Goal: Task Accomplishment & Management: Use online tool/utility

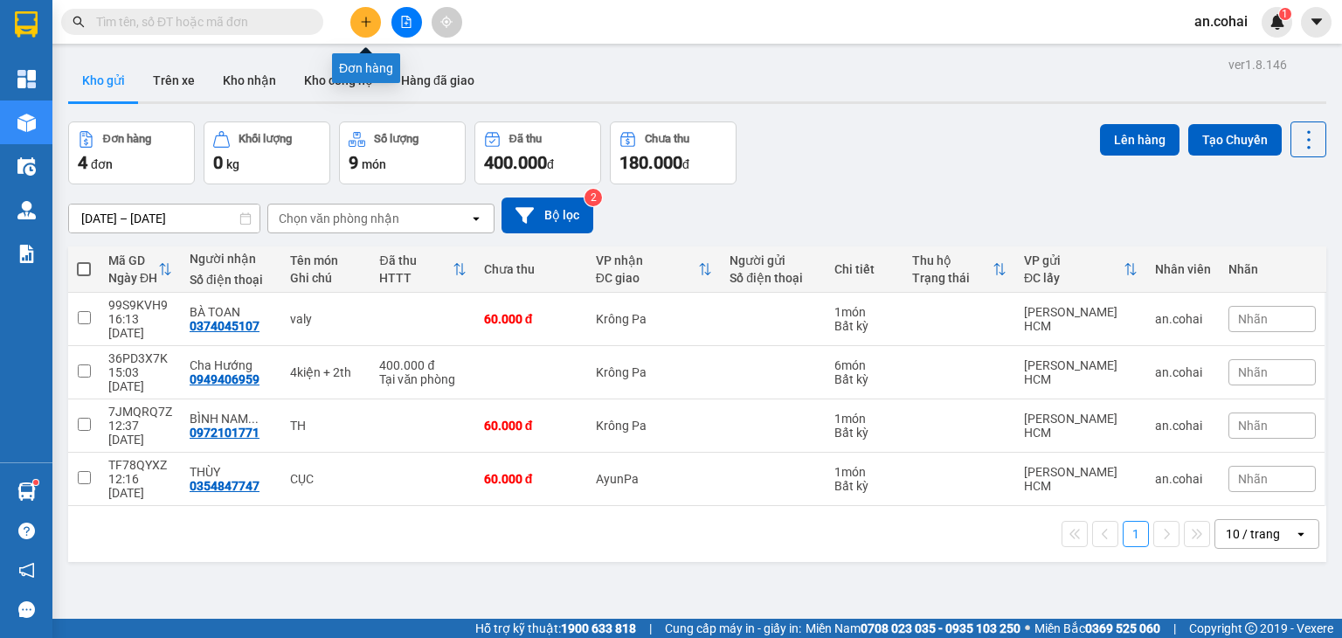
click at [363, 25] on icon "plus" at bounding box center [366, 22] width 12 height 12
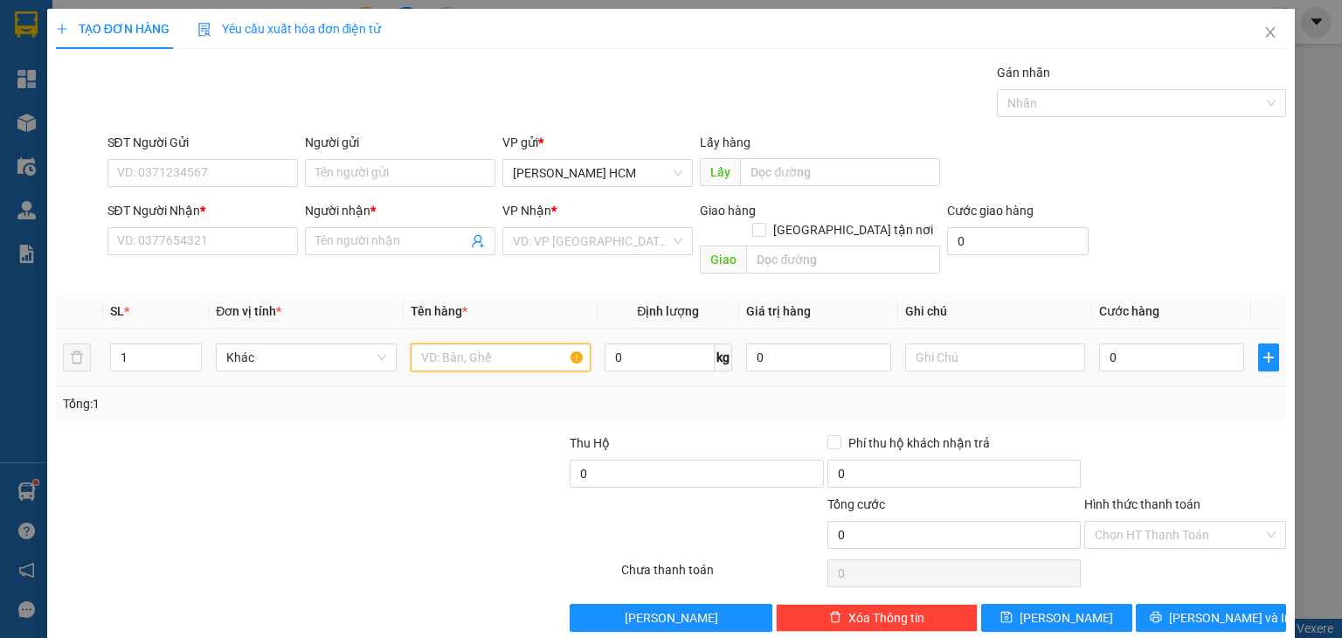
click at [467, 343] on input "text" at bounding box center [501, 357] width 180 height 28
type input "THÙNG"
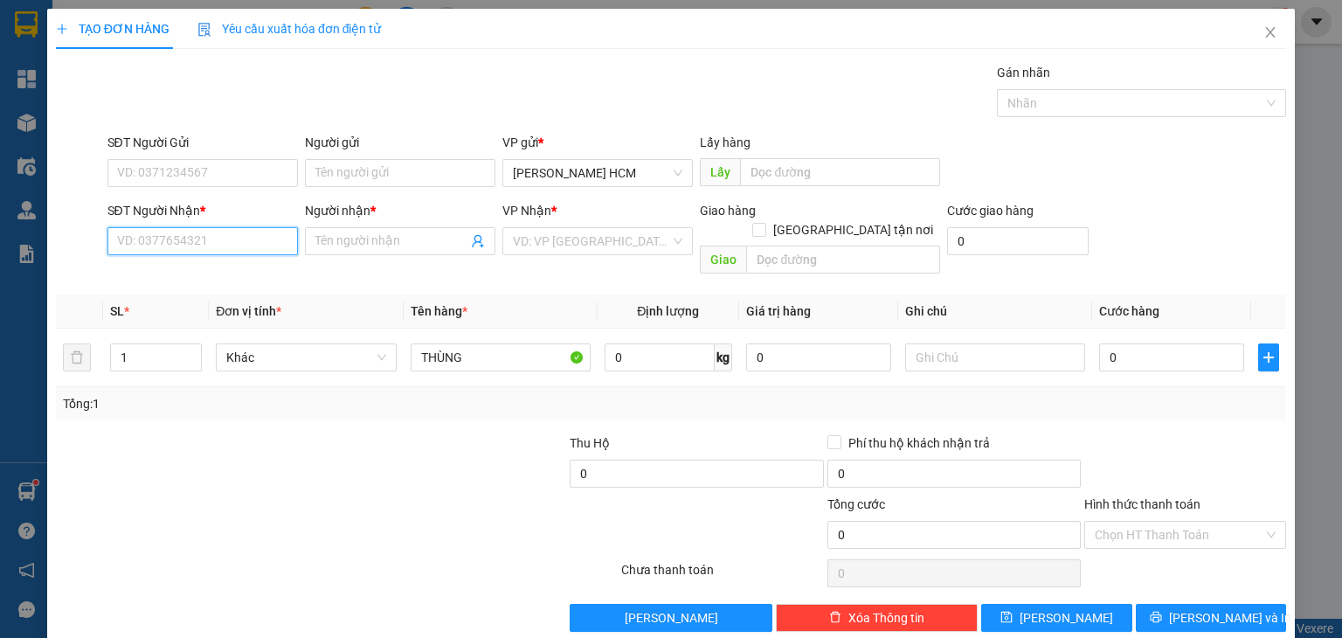
click at [218, 246] on input "SĐT Người Nhận *" at bounding box center [202, 241] width 190 height 28
type input "2"
click at [196, 348] on span "up" at bounding box center [192, 353] width 10 height 10
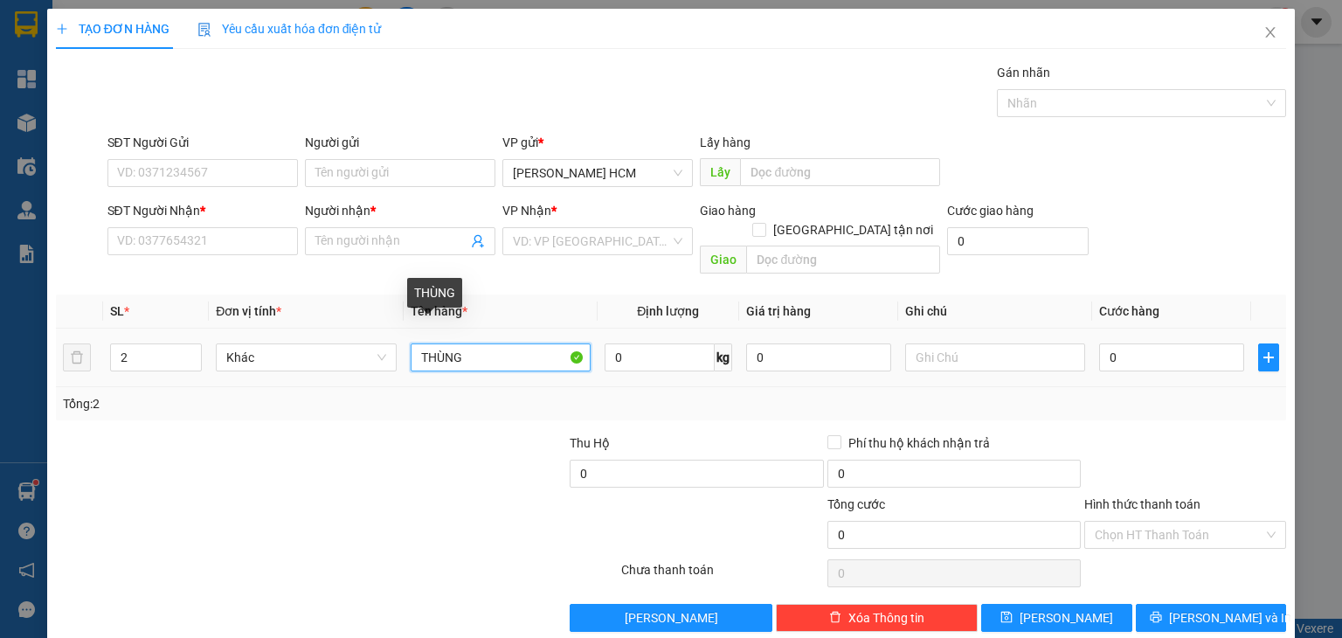
click at [411, 343] on input "THÙNG" at bounding box center [501, 357] width 180 height 28
click at [531, 343] on input "1THÙNG" at bounding box center [501, 357] width 180 height 28
type input "1THÙNG +1KIEN"
click at [1146, 354] on div "0" at bounding box center [1171, 357] width 145 height 35
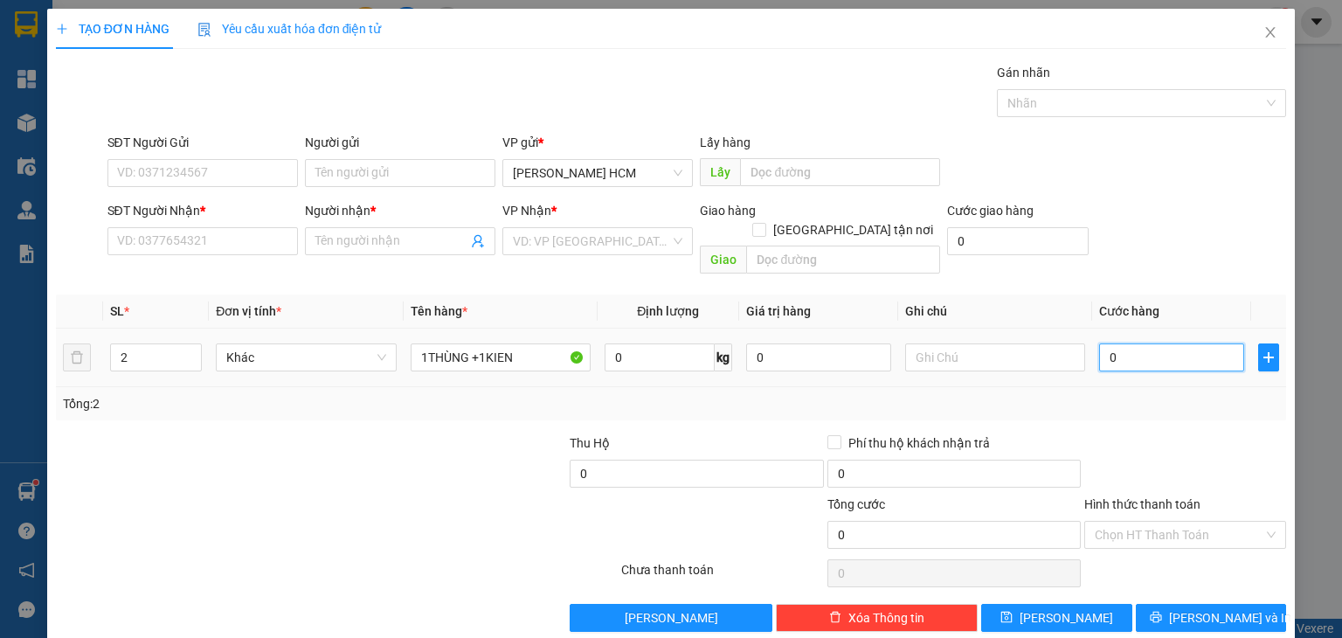
click at [1146, 349] on input "0" at bounding box center [1171, 357] width 145 height 28
type input "001"
type input "1"
type input "0.012"
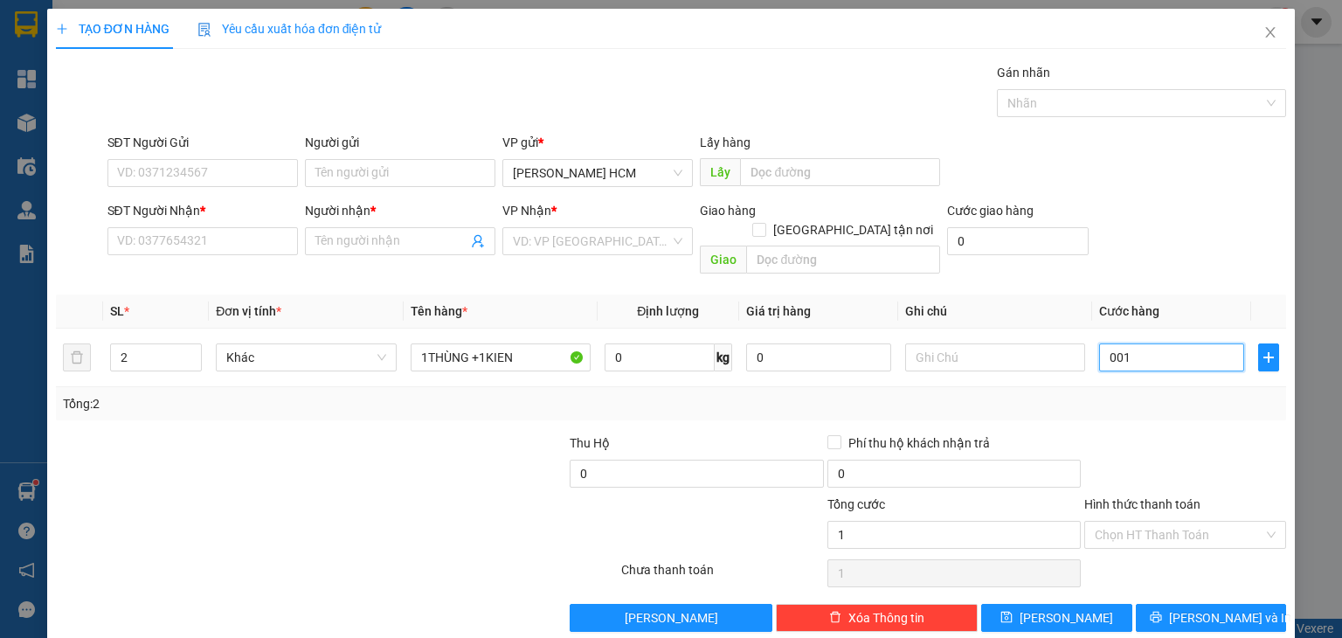
type input "12"
type input "00.120"
type input "120"
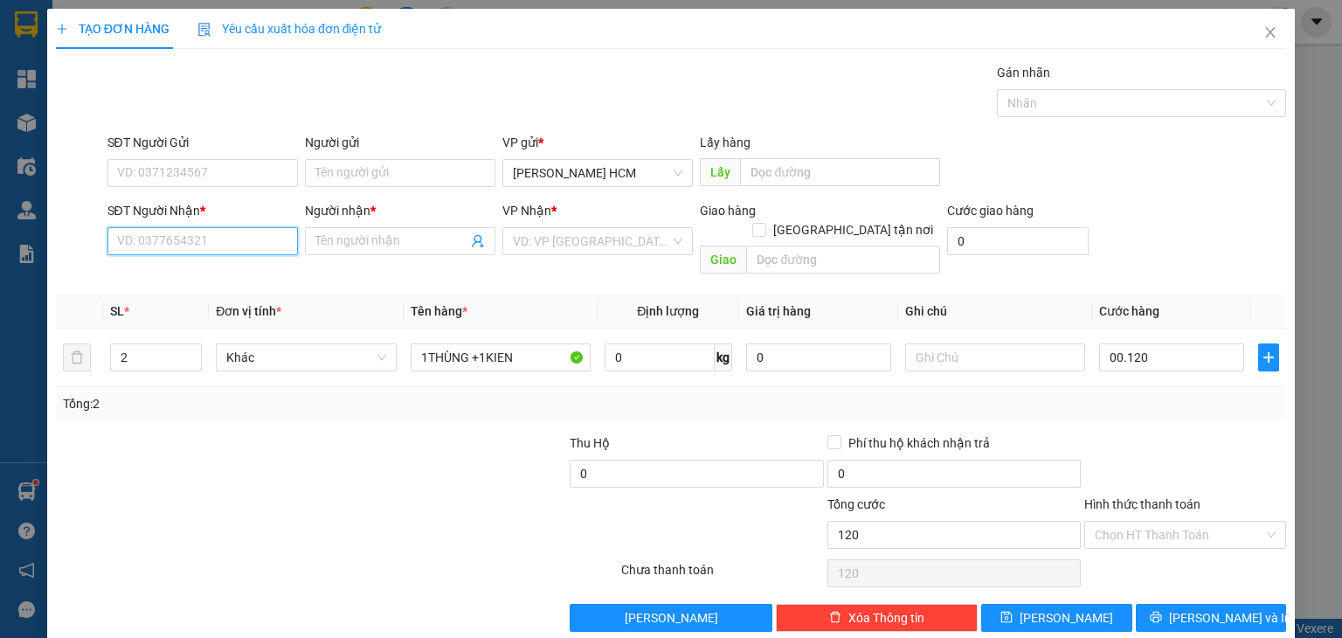
type input "120.000"
click at [224, 232] on input "SĐT Người Nhận *" at bounding box center [202, 241] width 190 height 28
type input "0329280796"
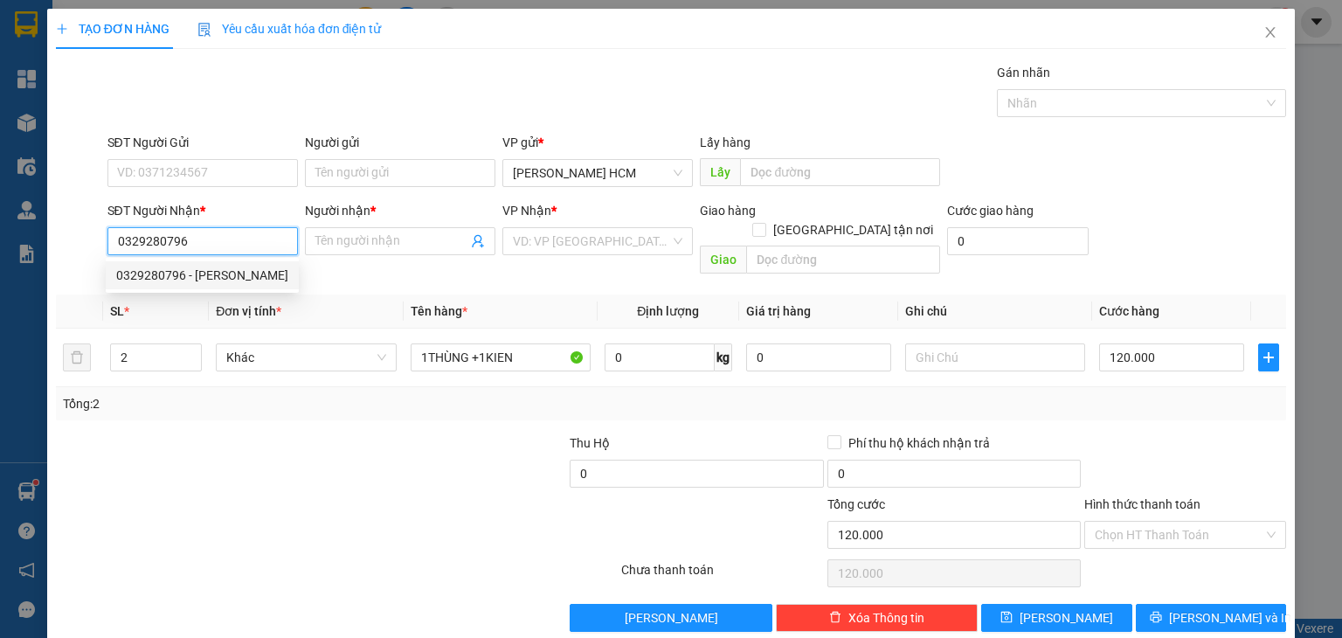
click at [167, 285] on div "0329280796 - TRÚC PHƯƠNG" at bounding box center [202, 275] width 193 height 28
type input "TRÚC PHƯƠNG"
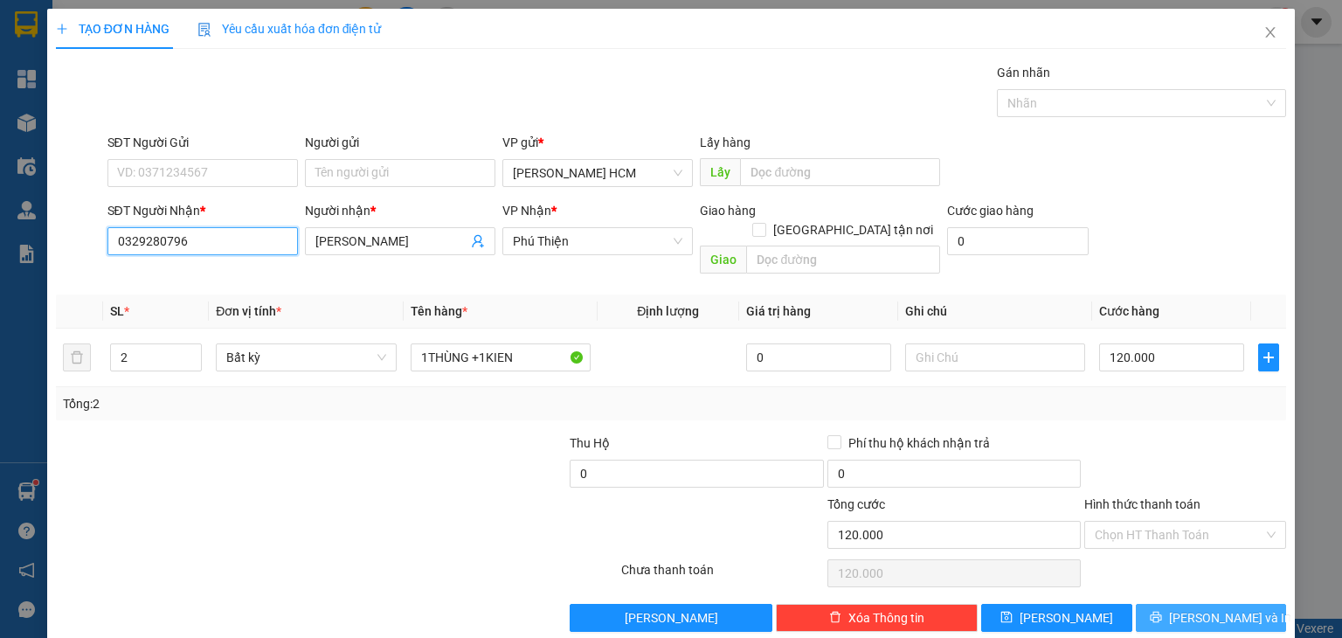
type input "0329280796"
click at [1217, 610] on button "Lưu và In" at bounding box center [1211, 618] width 151 height 28
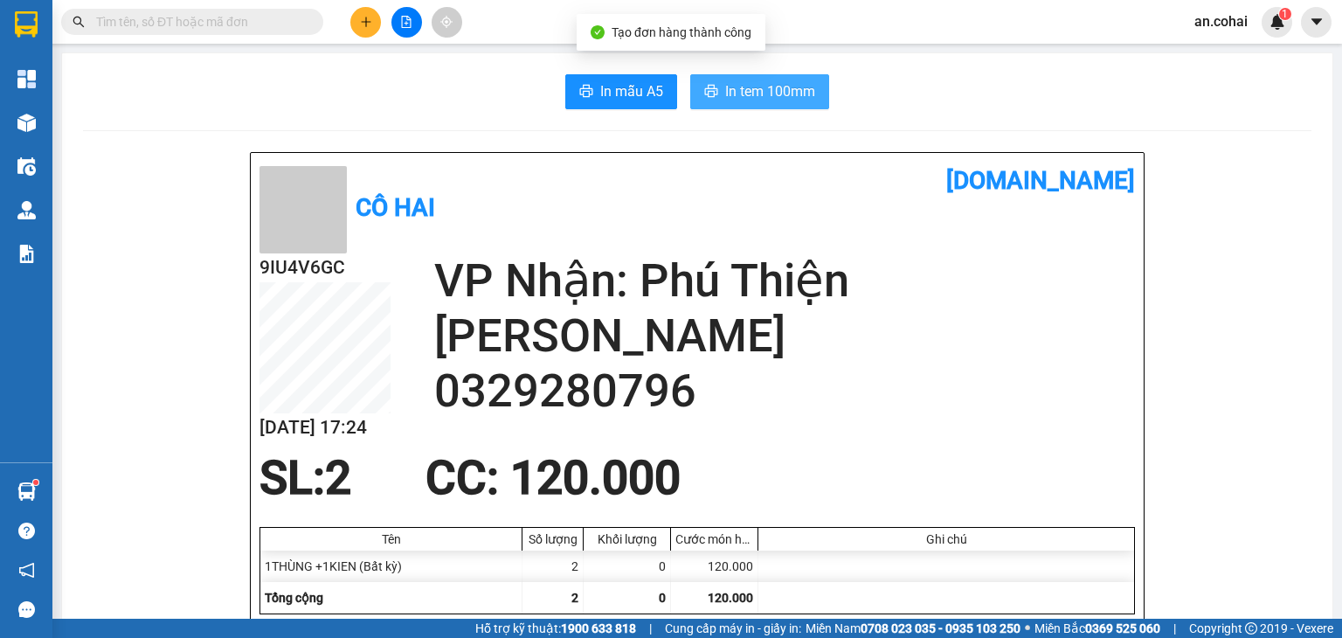
click at [750, 91] on span "In tem 100mm" at bounding box center [770, 91] width 90 height 22
click at [794, 83] on span "In tem 100mm" at bounding box center [770, 91] width 90 height 22
click at [405, 17] on icon "file-add" at bounding box center [406, 22] width 12 height 12
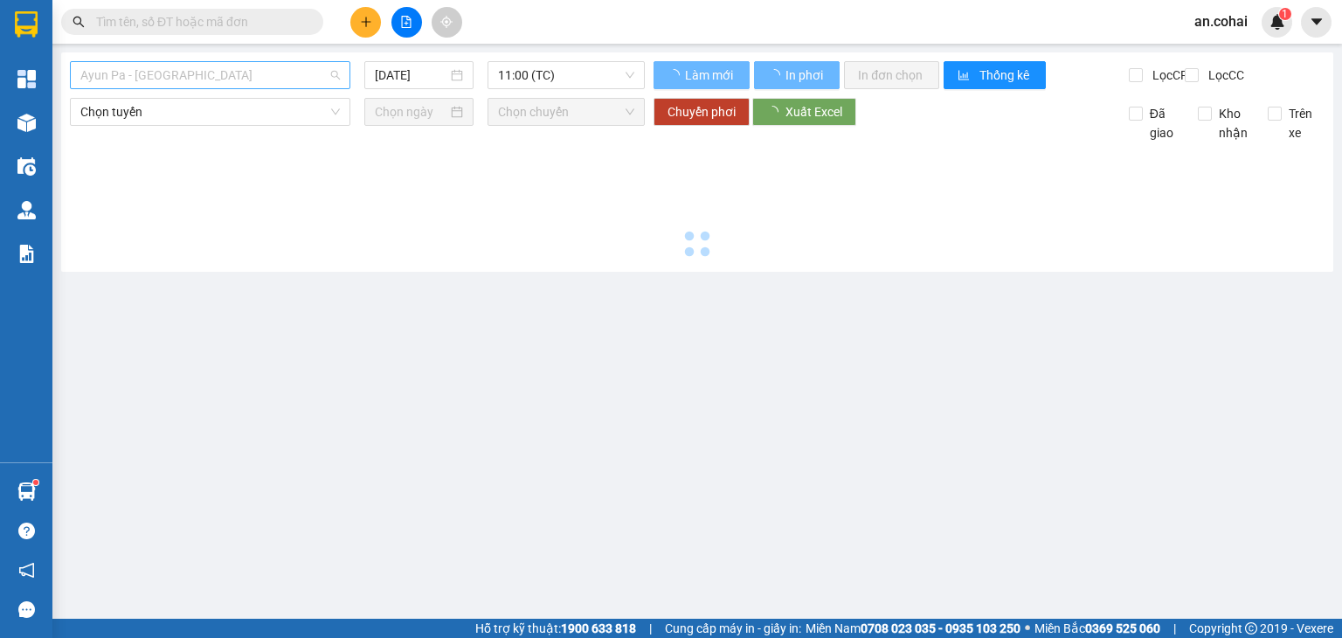
click at [204, 76] on span "Ayun Pa - Sài Gòn" at bounding box center [209, 75] width 259 height 26
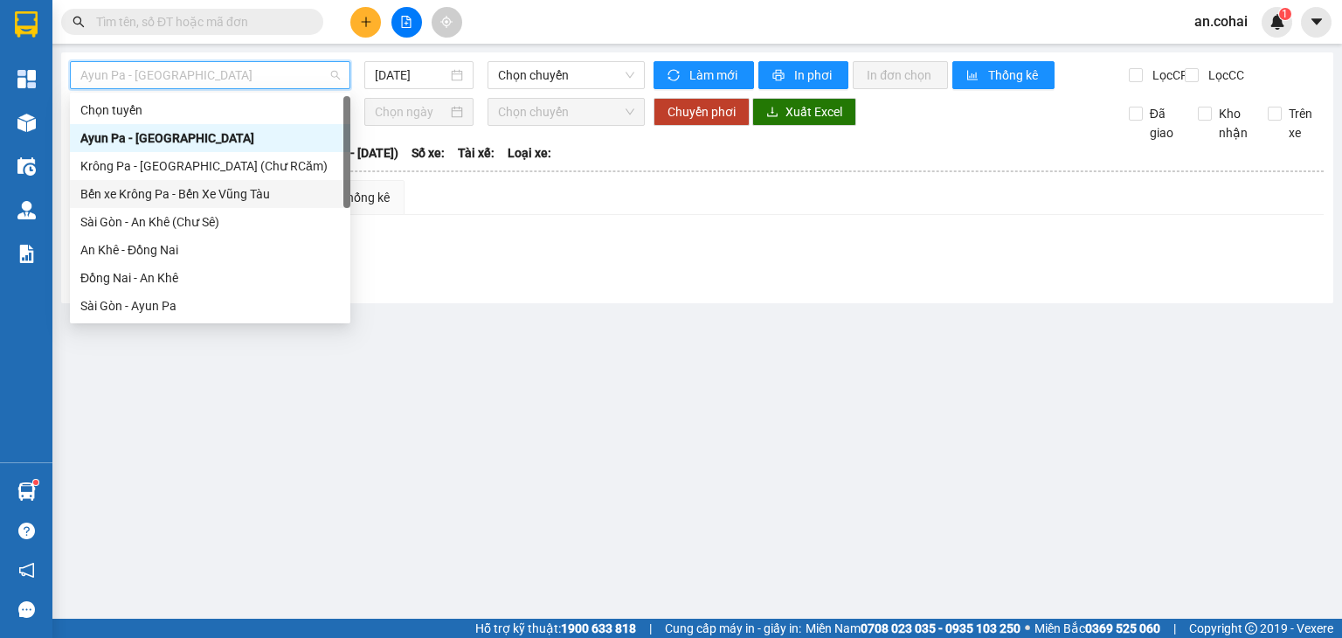
scroll to position [252, 0]
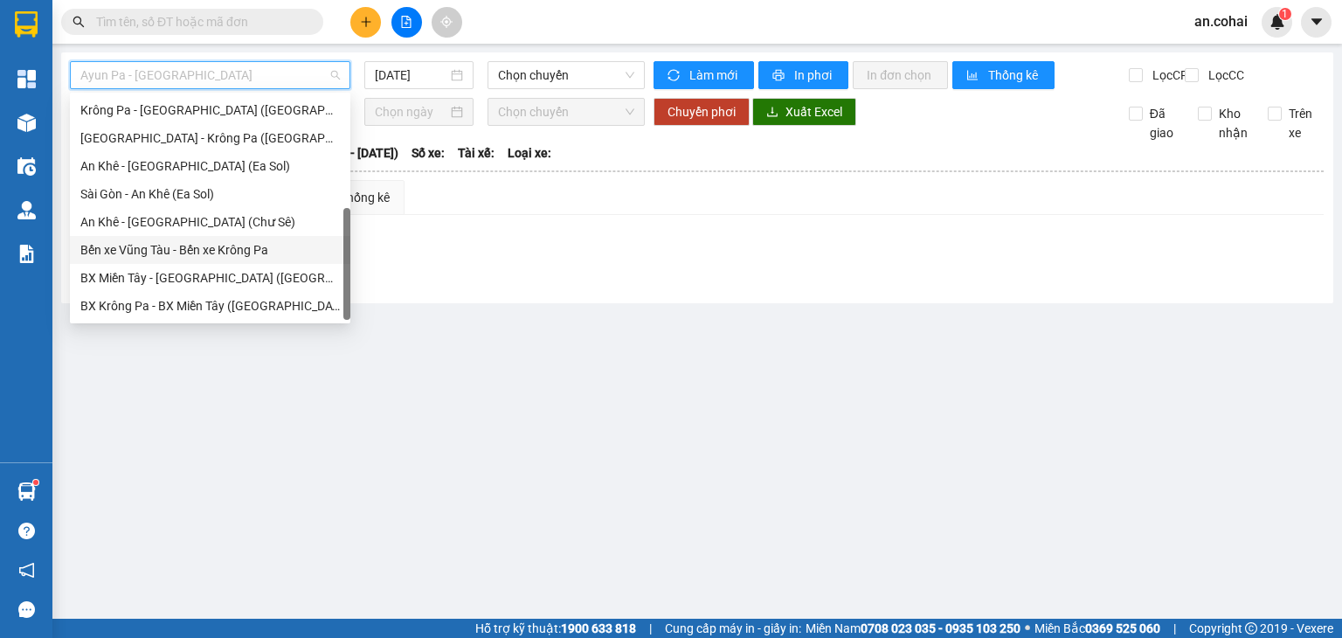
click at [173, 252] on div "Bến xe Vũng Tàu - Bến xe Krông Pa" at bounding box center [209, 249] width 259 height 19
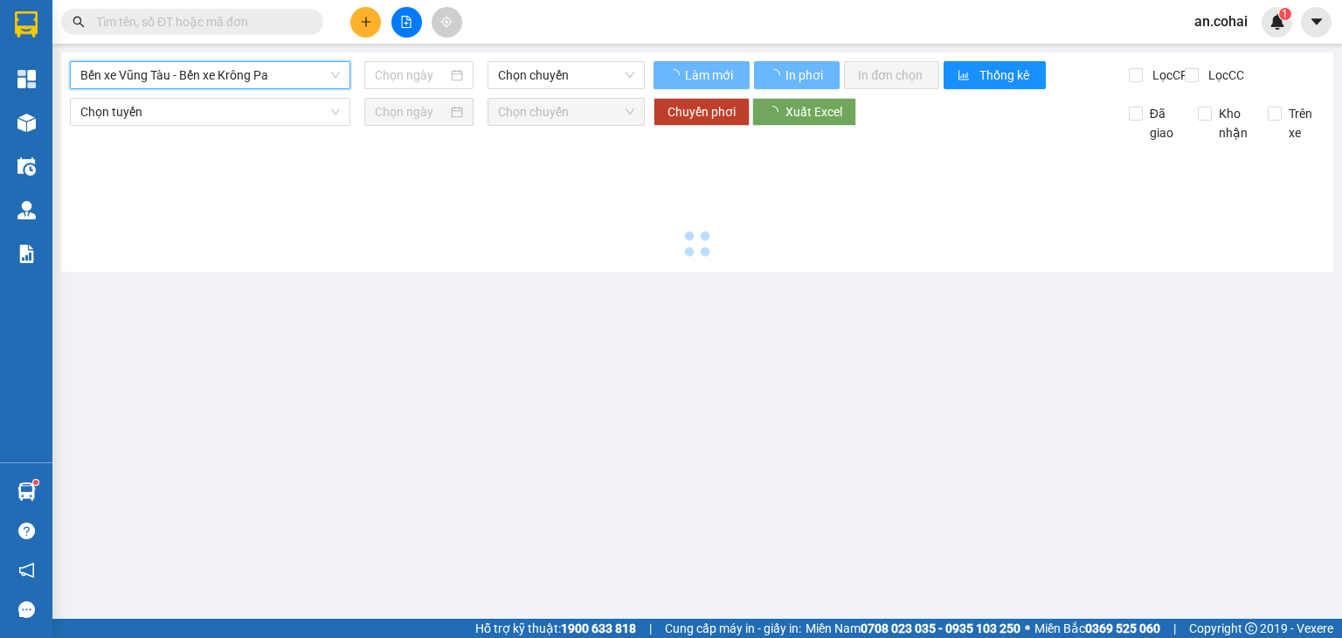
type input "[DATE]"
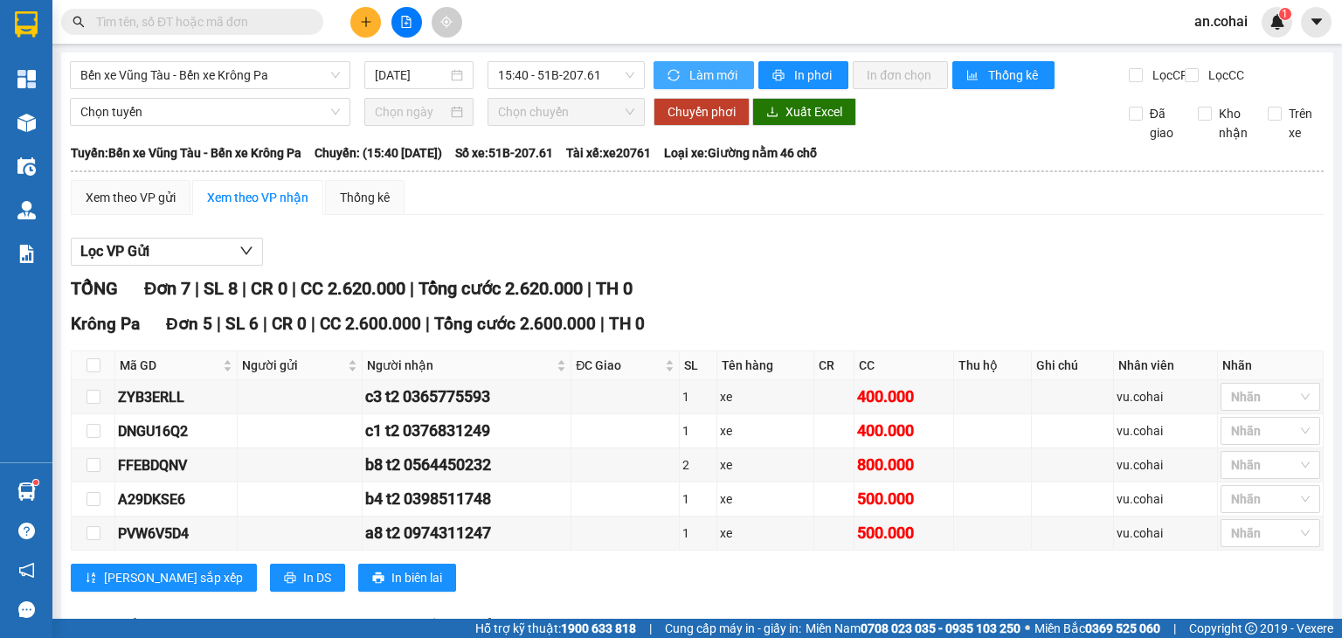
click at [711, 74] on span "Làm mới" at bounding box center [714, 75] width 51 height 19
click at [822, 84] on span "In phơi" at bounding box center [814, 75] width 40 height 19
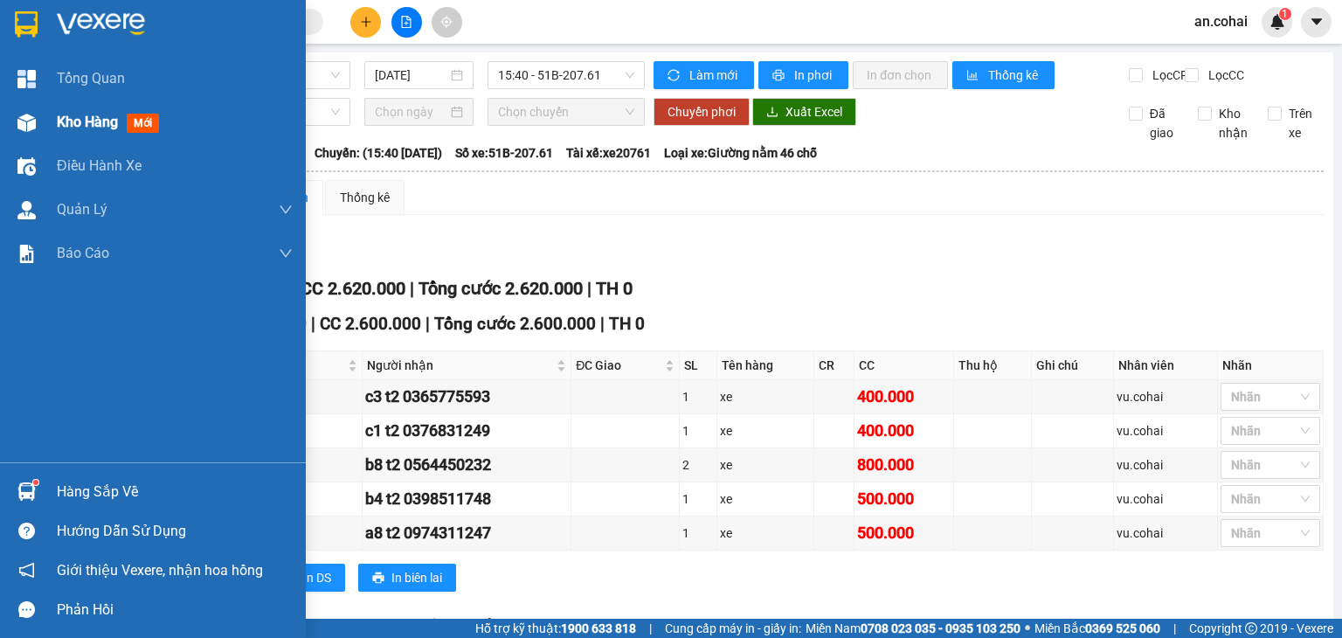
click at [26, 126] on img at bounding box center [26, 123] width 18 height 18
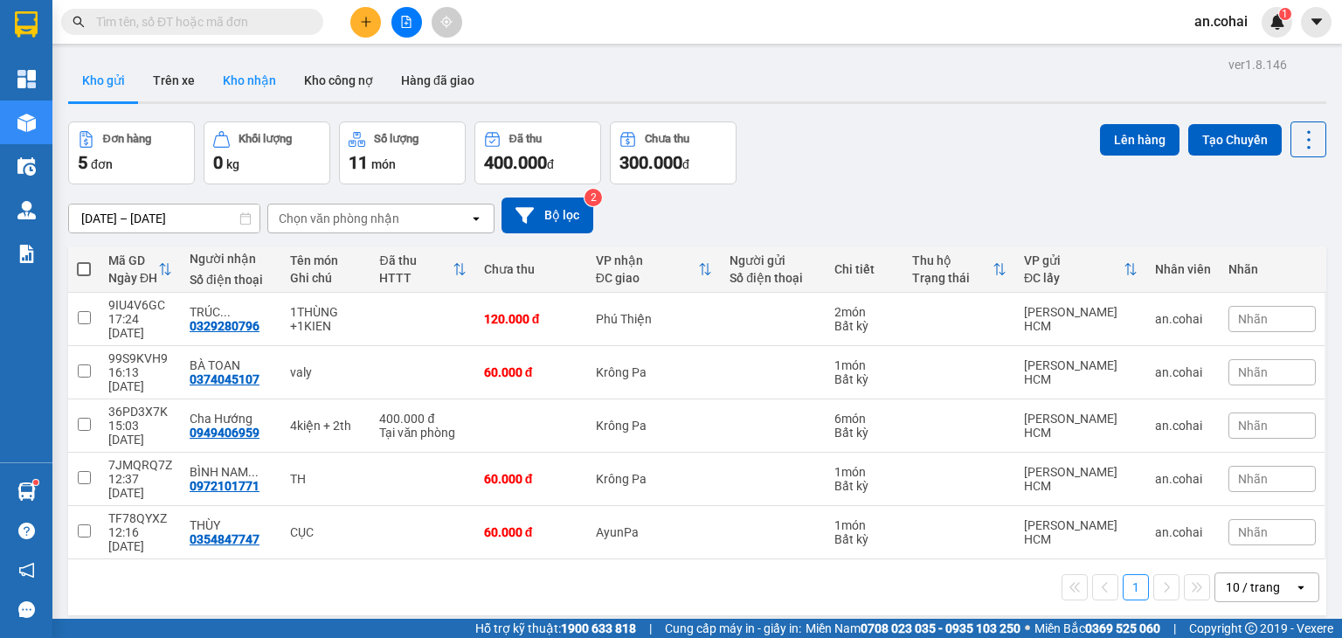
click at [248, 88] on button "Kho nhận" at bounding box center [249, 80] width 81 height 42
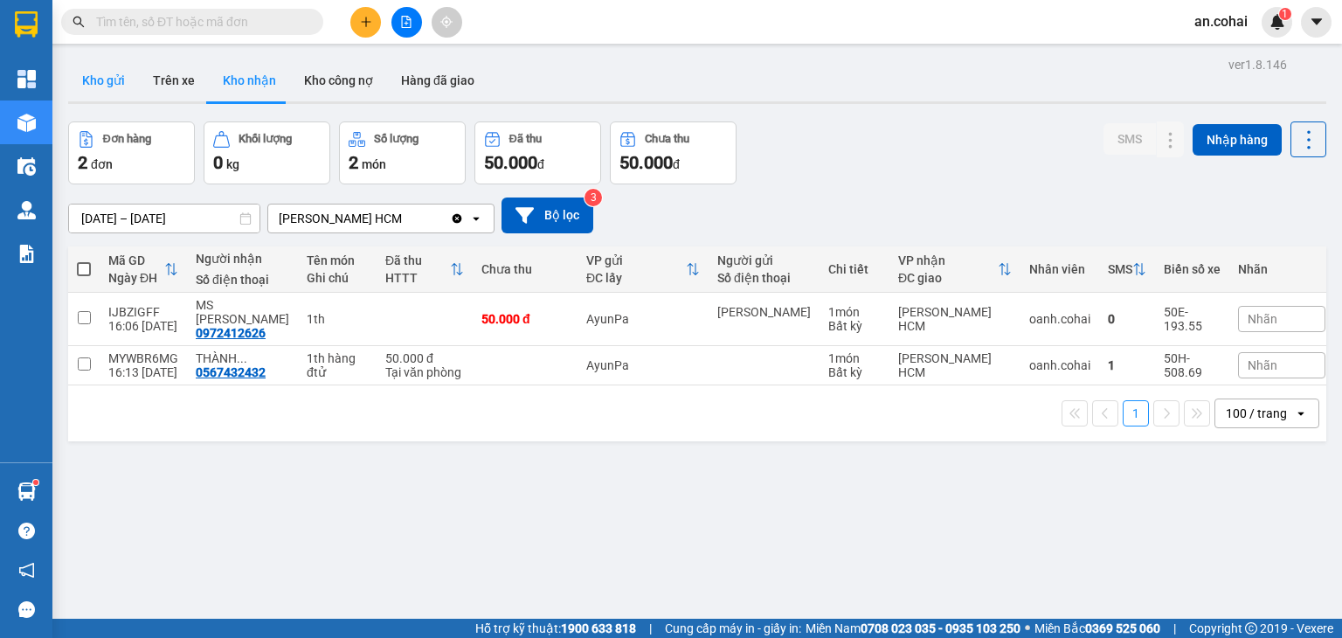
click at [107, 95] on button "Kho gửi" at bounding box center [103, 80] width 71 height 42
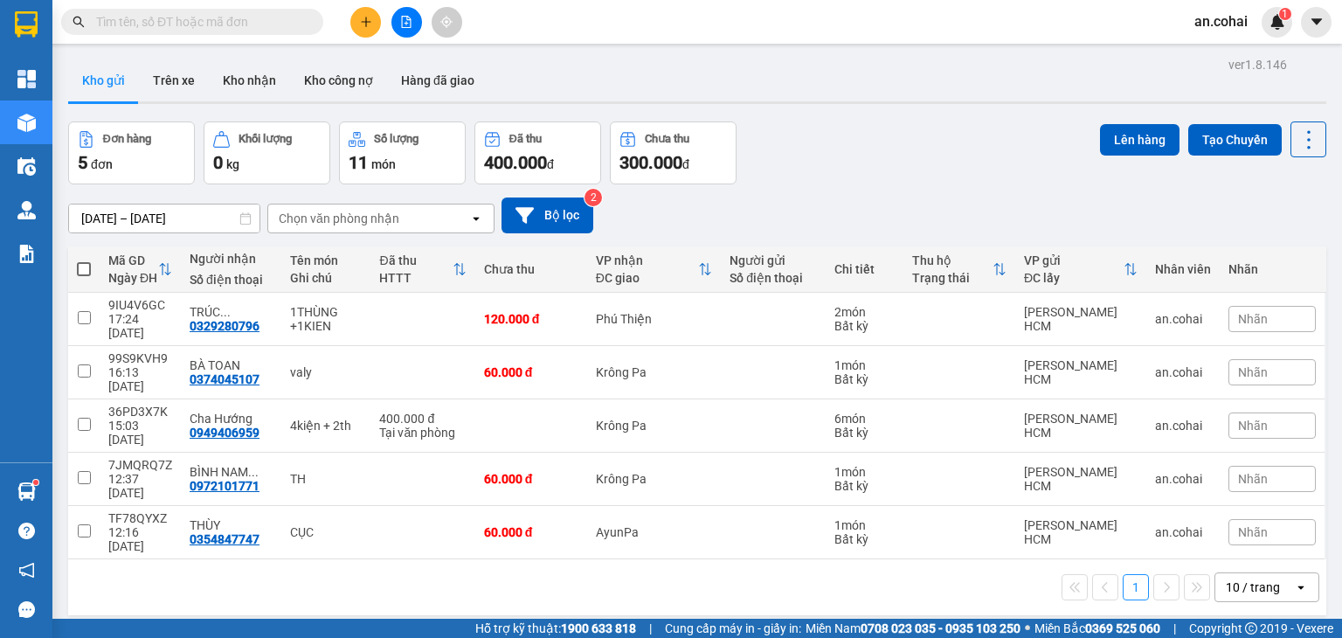
click at [1034, 204] on div "28/09/2025 – 12/10/2025 Press the down arrow key to interact with the calendar …" at bounding box center [697, 215] width 1258 height 36
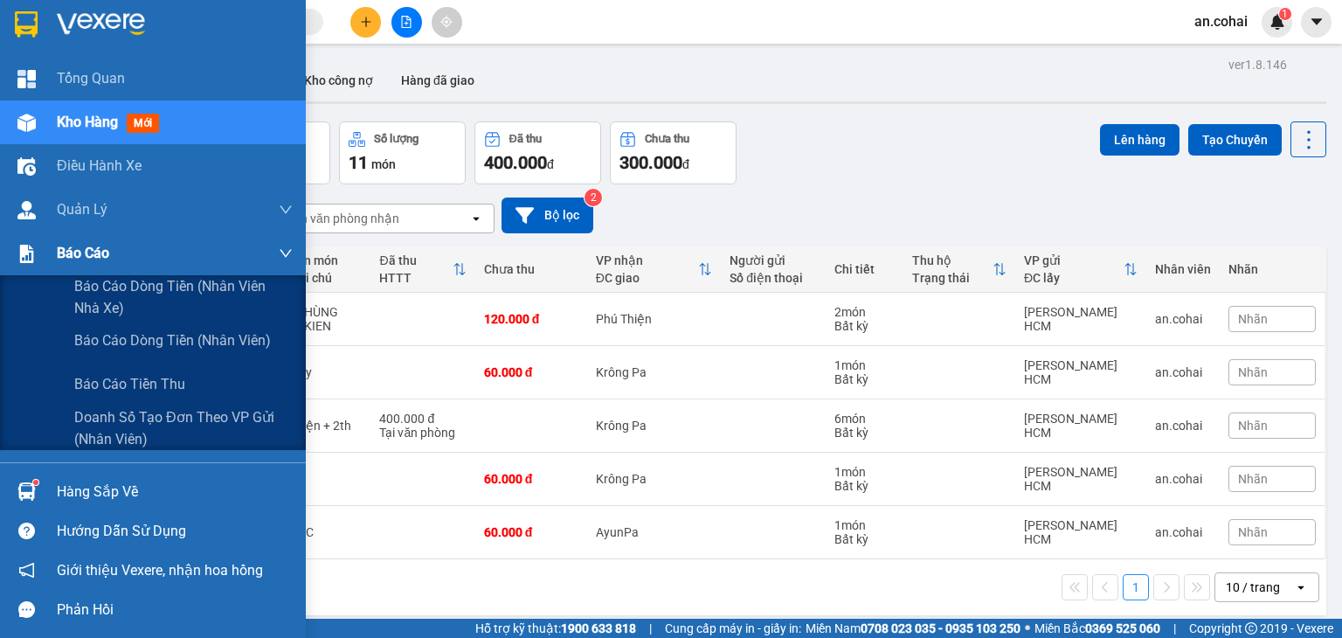
click at [62, 250] on span "Báo cáo" at bounding box center [83, 253] width 52 height 22
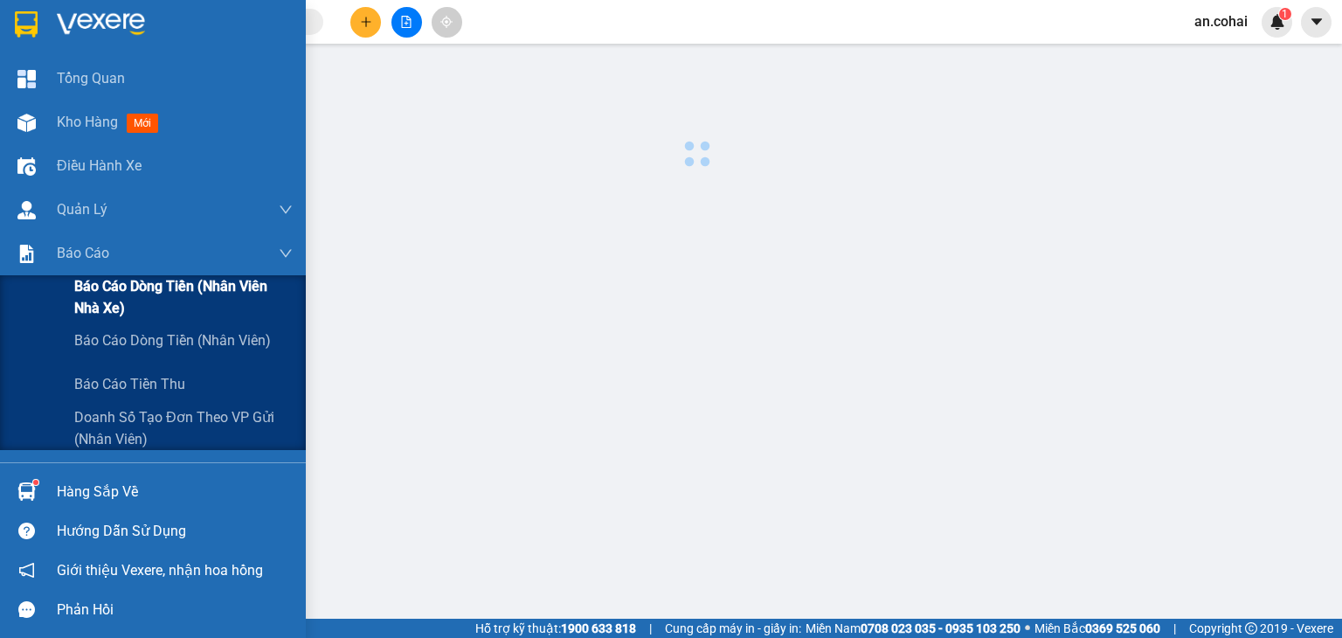
click at [93, 301] on span "Báo cáo dòng tiền (Nhân viên Nhà xe)" at bounding box center [183, 297] width 218 height 44
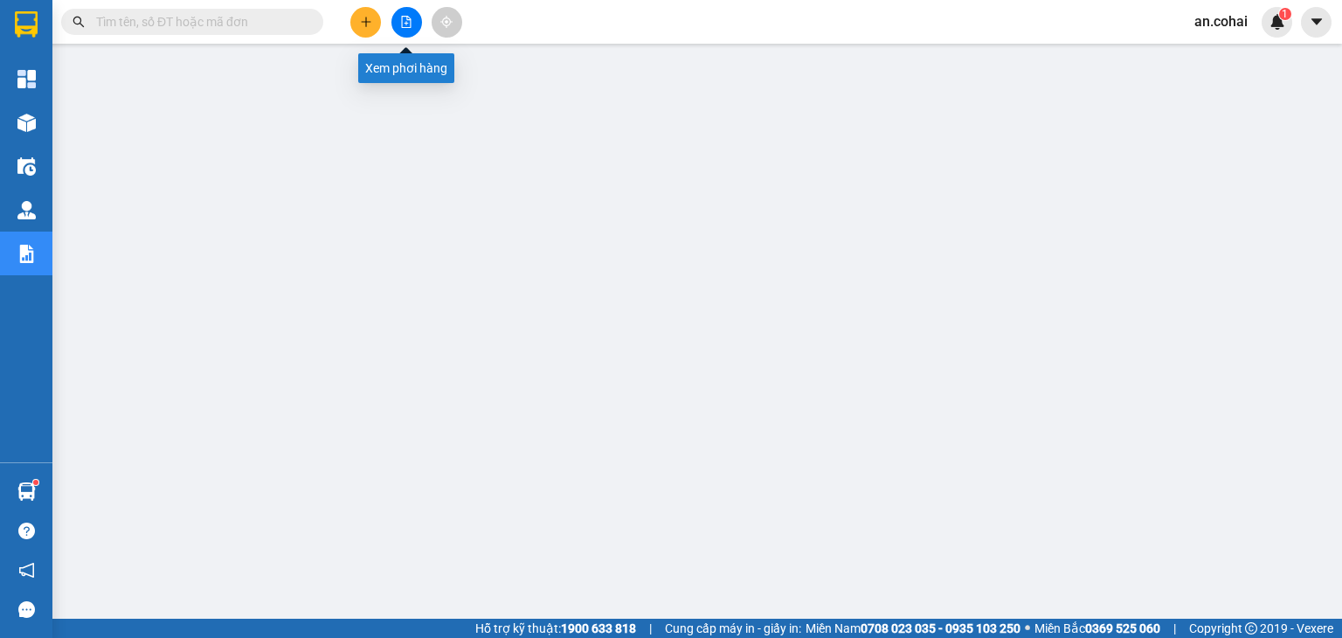
click at [417, 26] on button at bounding box center [406, 22] width 31 height 31
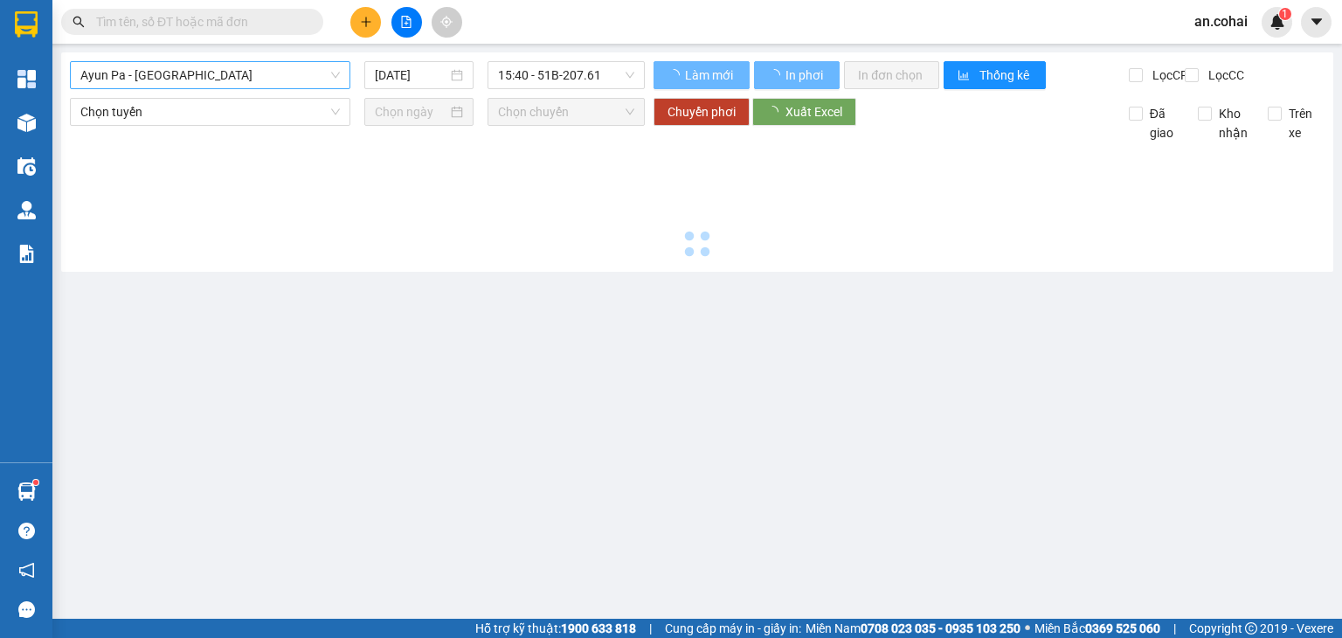
click at [177, 68] on span "Ayun Pa - Sài Gòn" at bounding box center [209, 75] width 259 height 26
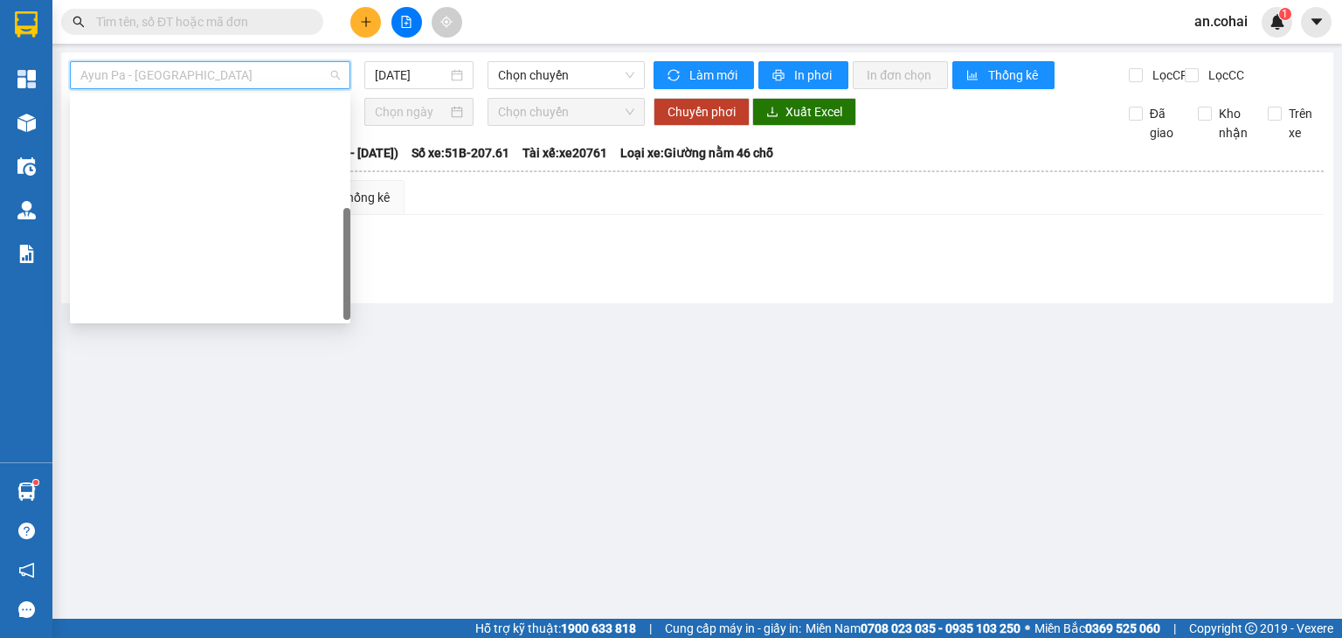
scroll to position [252, 0]
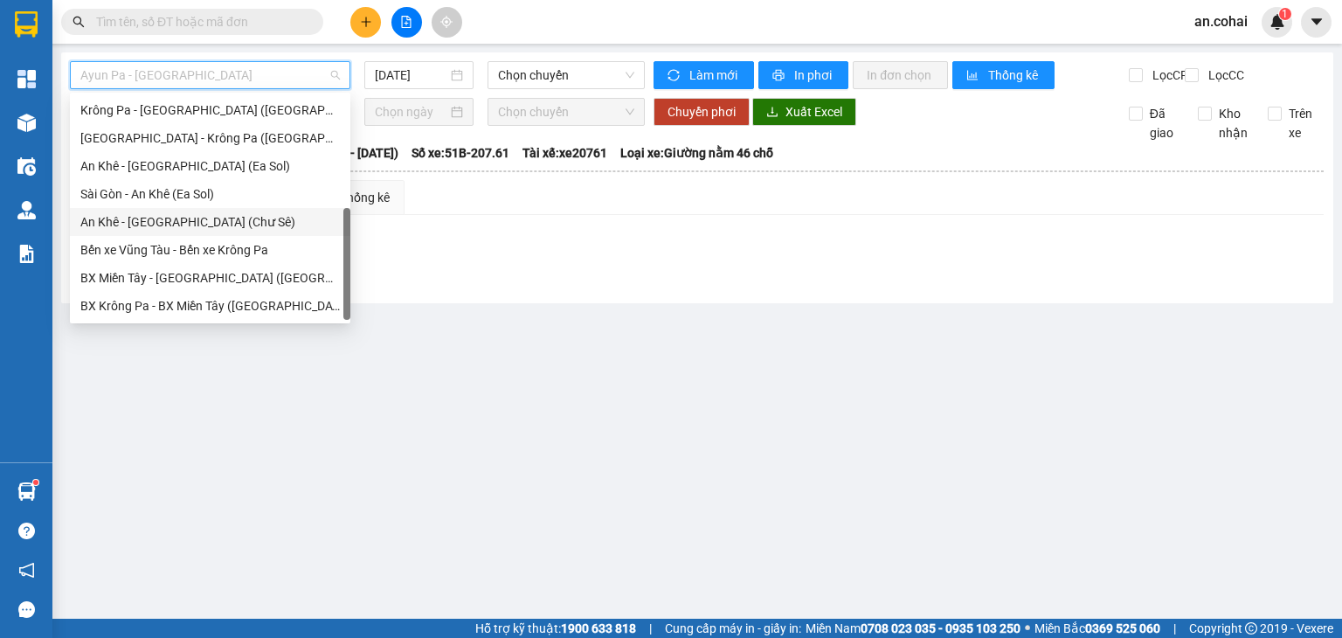
click at [164, 215] on div "An Khê - [GEOGRAPHIC_DATA] (Chư Sê)" at bounding box center [209, 221] width 259 height 19
type input "[DATE]"
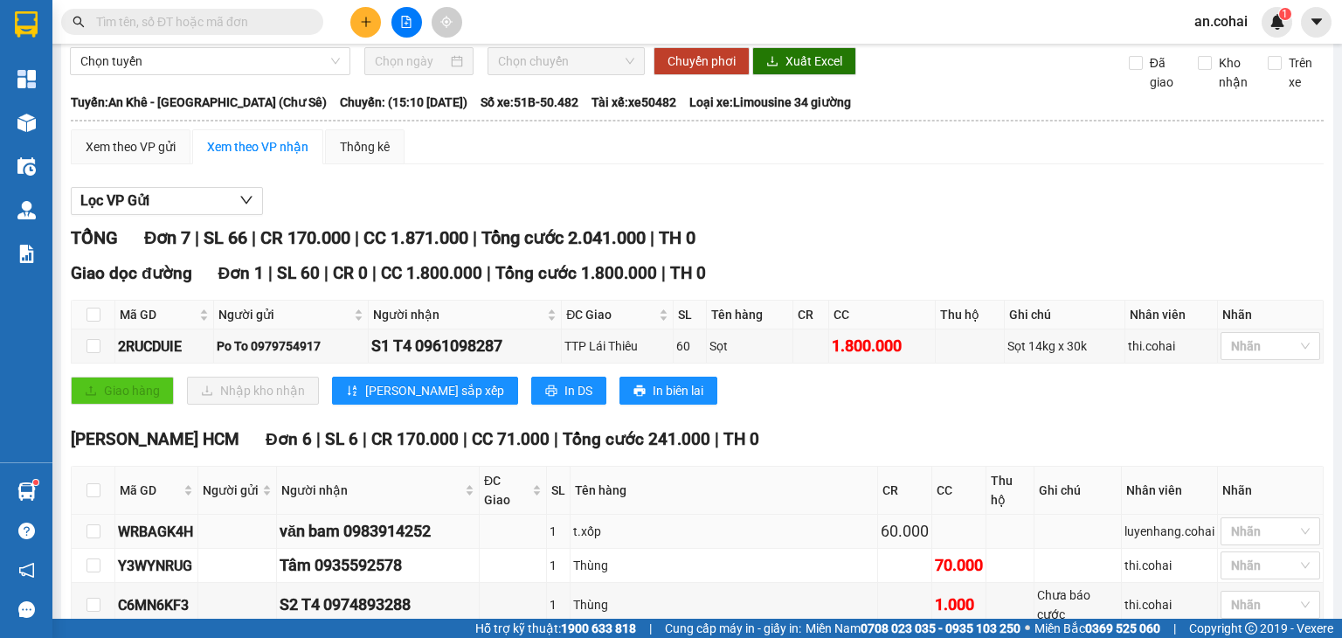
scroll to position [273, 0]
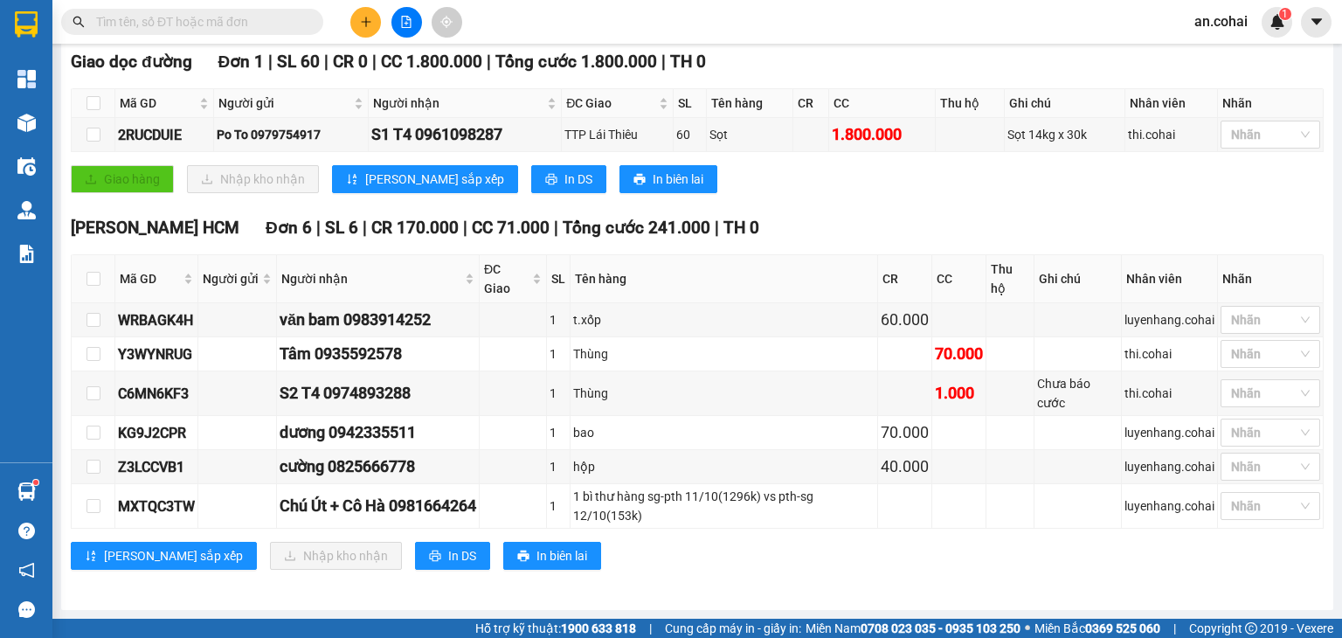
click at [85, 277] on th at bounding box center [94, 279] width 44 height 48
click at [90, 282] on input "checkbox" at bounding box center [93, 279] width 14 height 14
checkbox input "true"
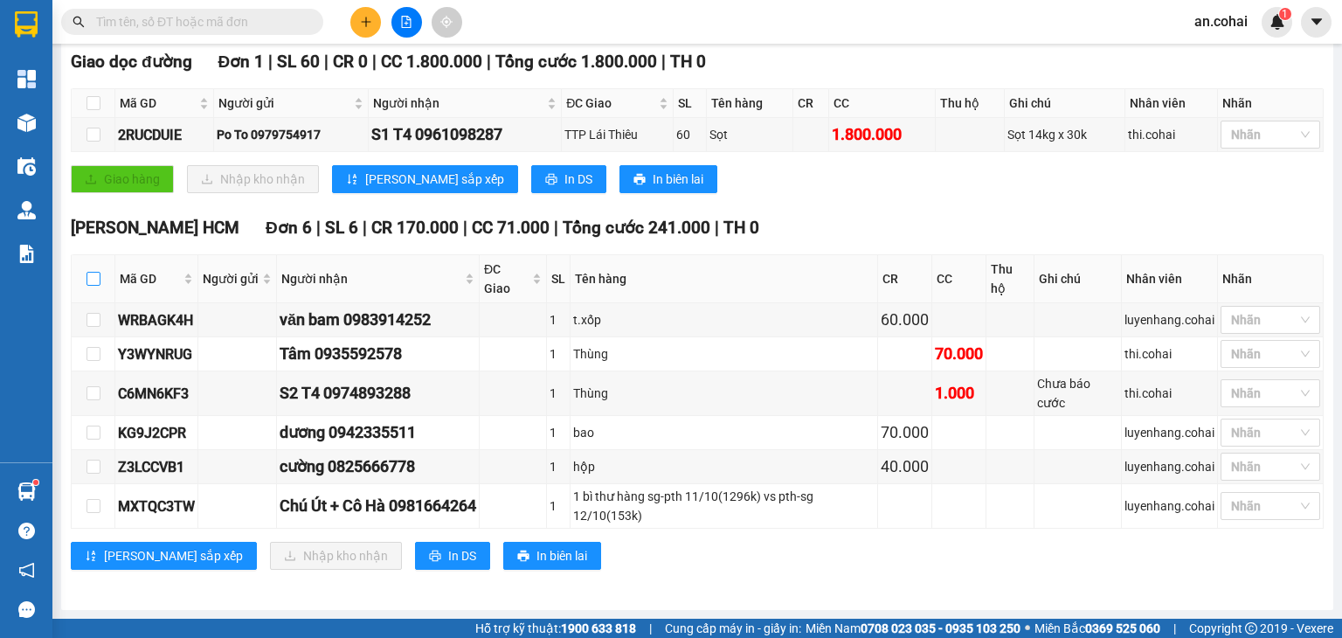
checkbox input "true"
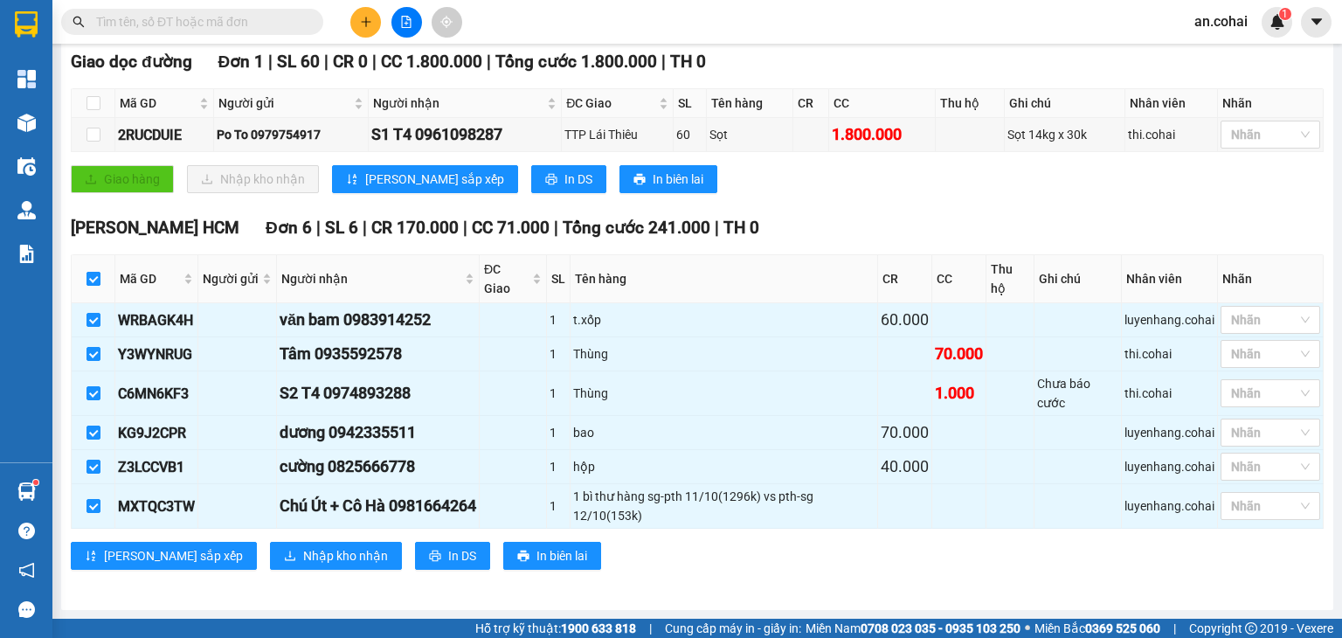
click at [92, 280] on input "checkbox" at bounding box center [93, 279] width 14 height 14
checkbox input "false"
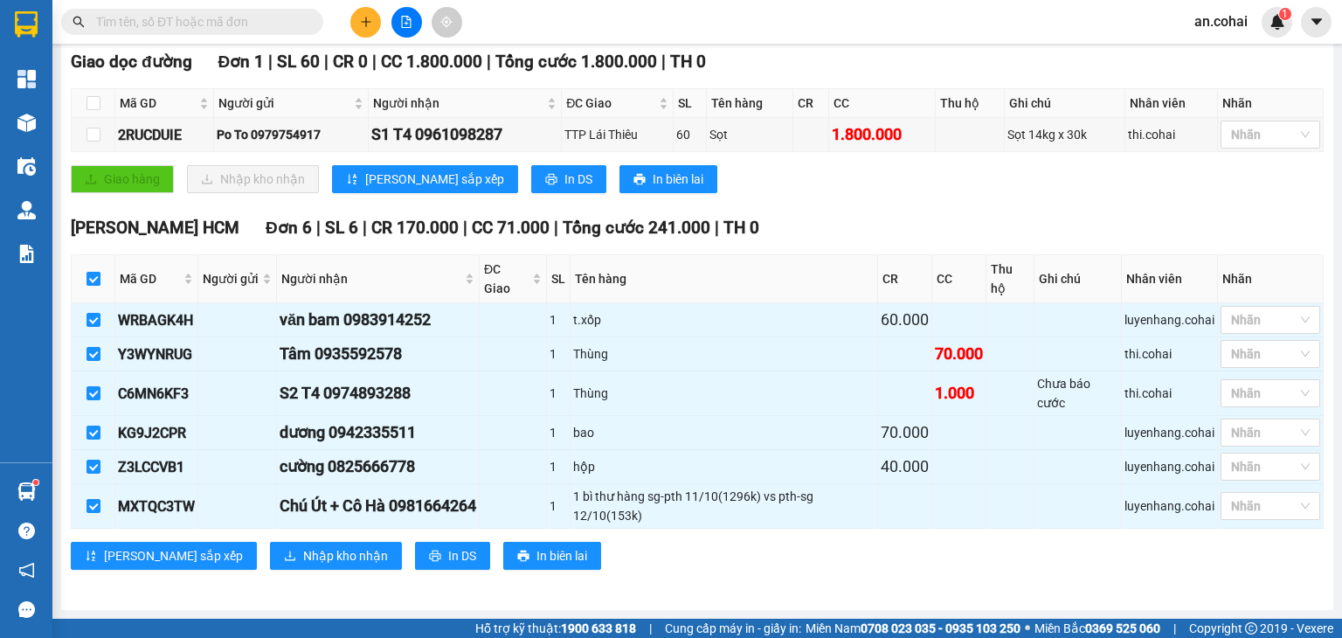
checkbox input "false"
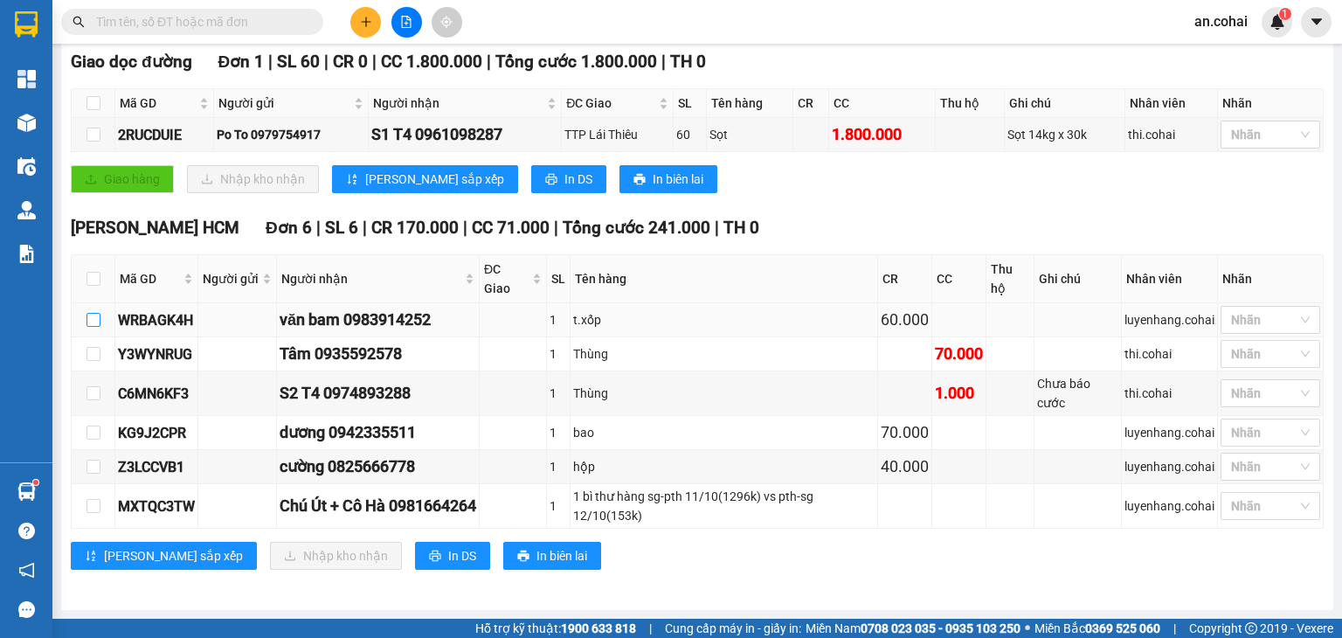
click at [95, 316] on input "checkbox" at bounding box center [93, 320] width 14 height 14
checkbox input "true"
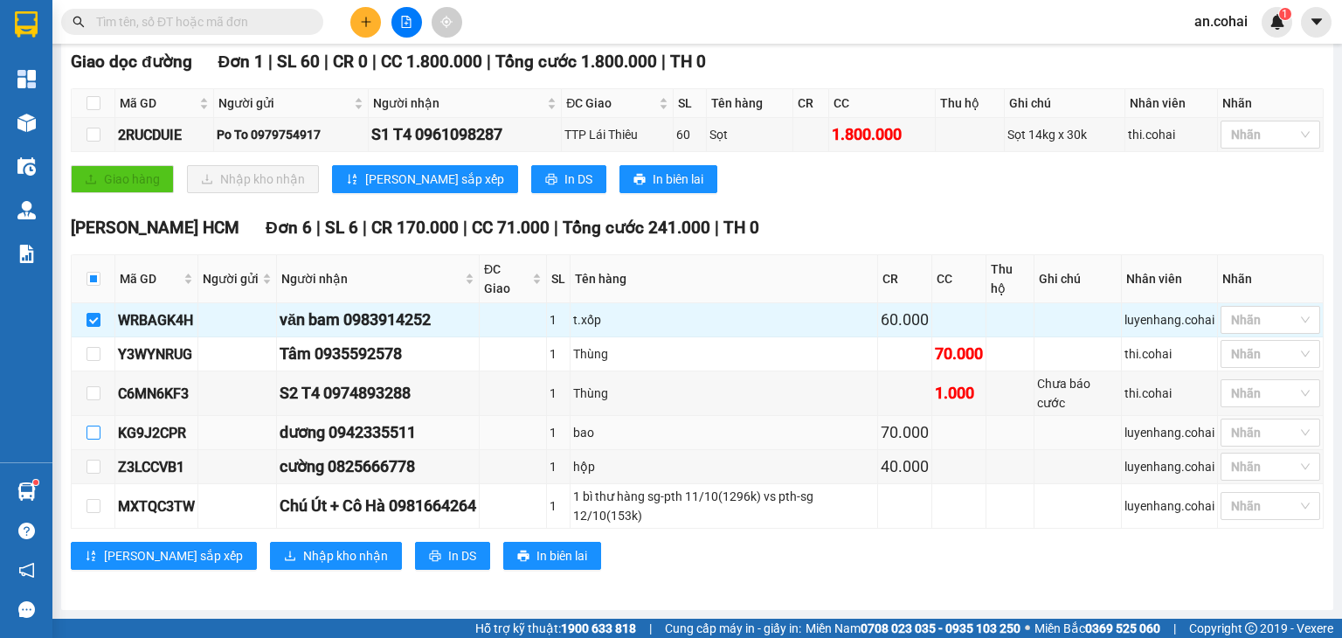
click at [94, 433] on input "checkbox" at bounding box center [93, 432] width 14 height 14
checkbox input "true"
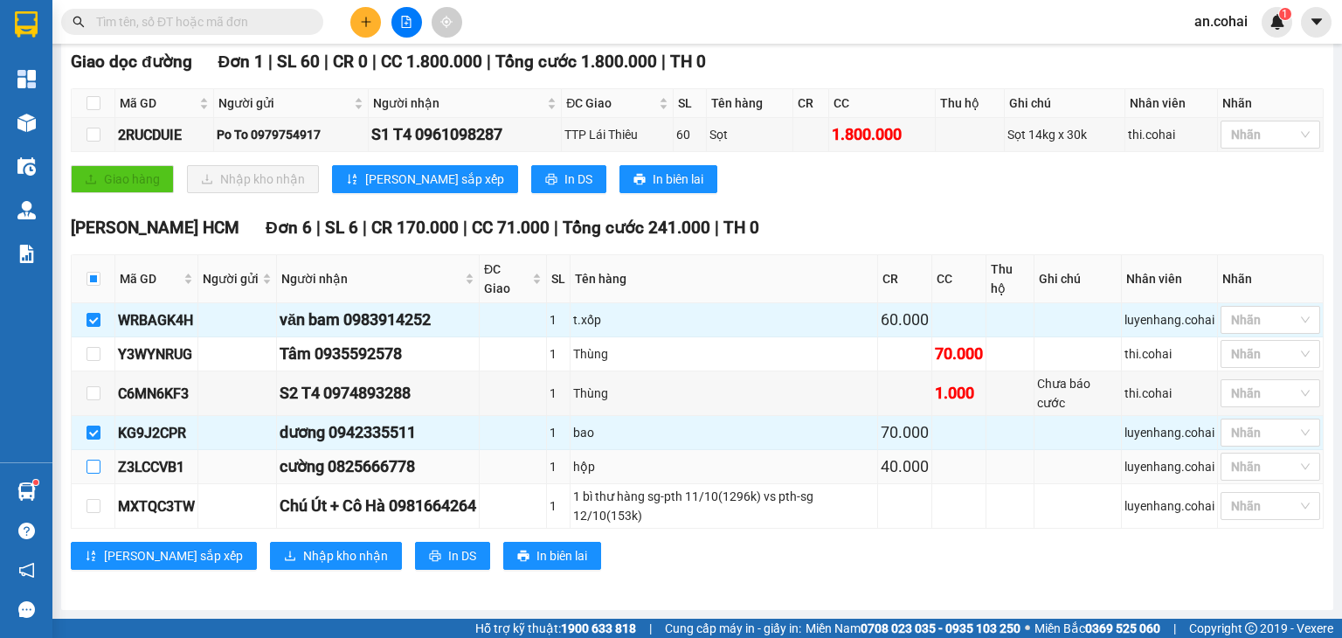
click at [96, 469] on input "checkbox" at bounding box center [93, 467] width 14 height 14
checkbox input "true"
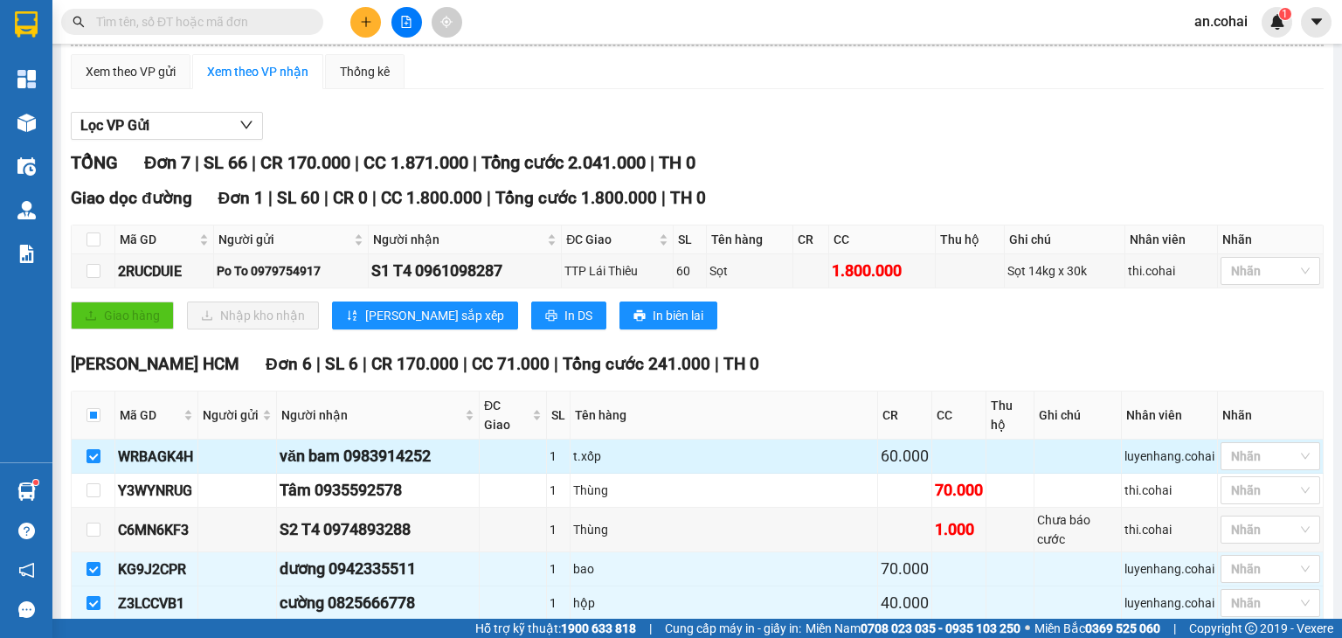
scroll to position [0, 0]
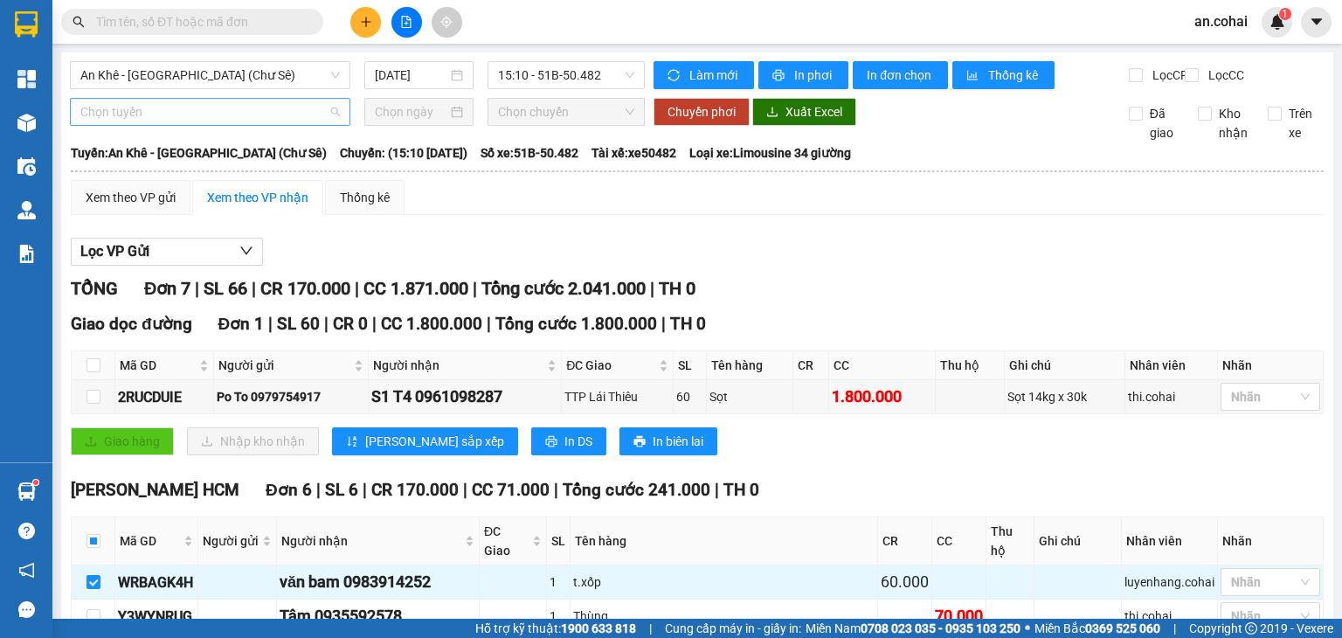
click at [307, 125] on span "Chọn tuyến" at bounding box center [209, 112] width 259 height 26
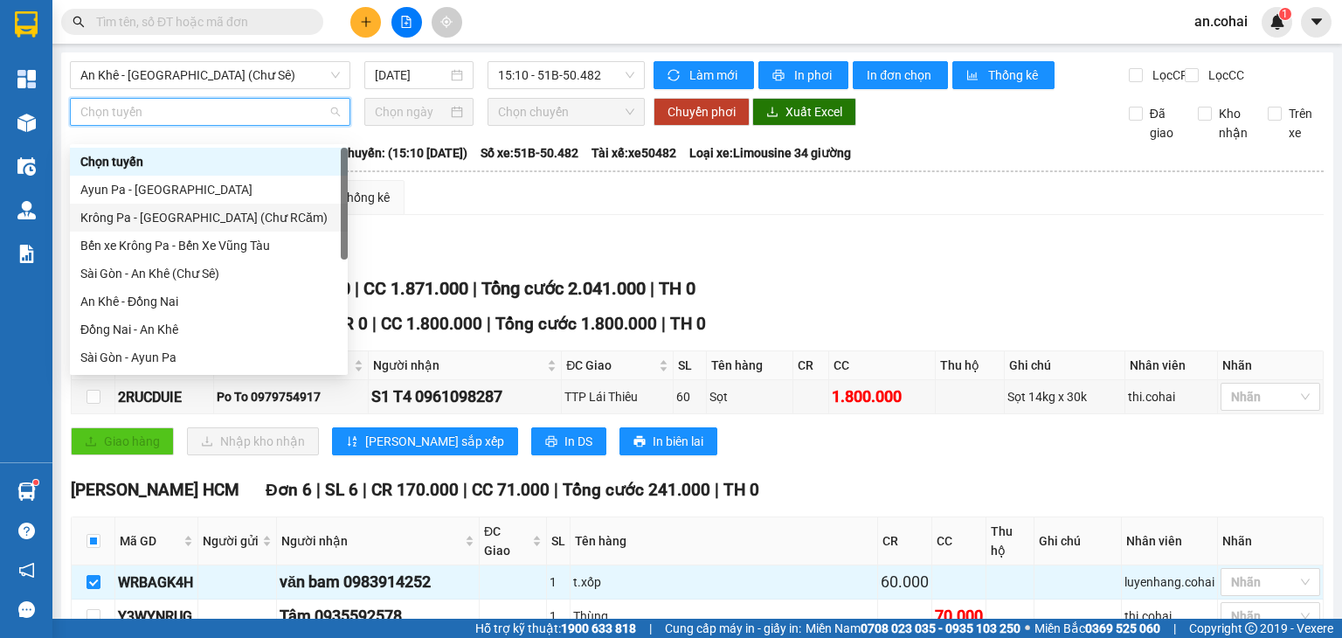
click at [184, 211] on div "Krông Pa - Sài Gòn (Chư RCăm)" at bounding box center [208, 217] width 257 height 19
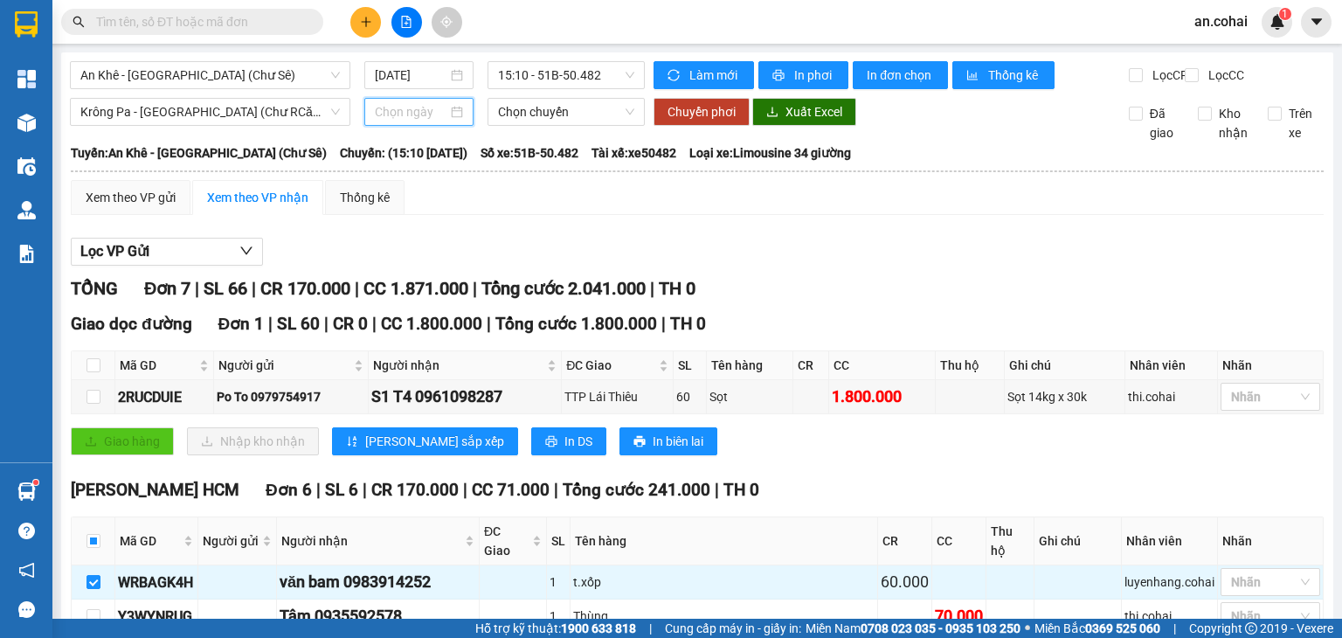
click at [389, 121] on input at bounding box center [411, 111] width 72 height 19
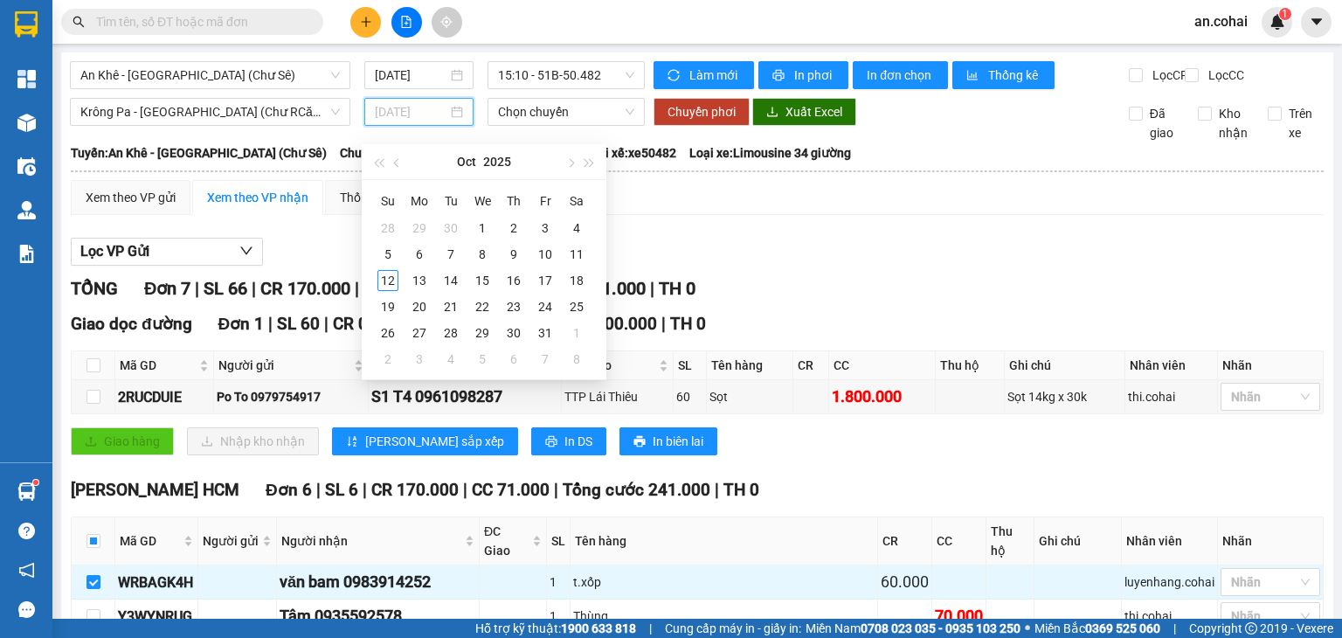
type input "[DATE]"
click at [379, 282] on div "12" at bounding box center [387, 280] width 21 height 21
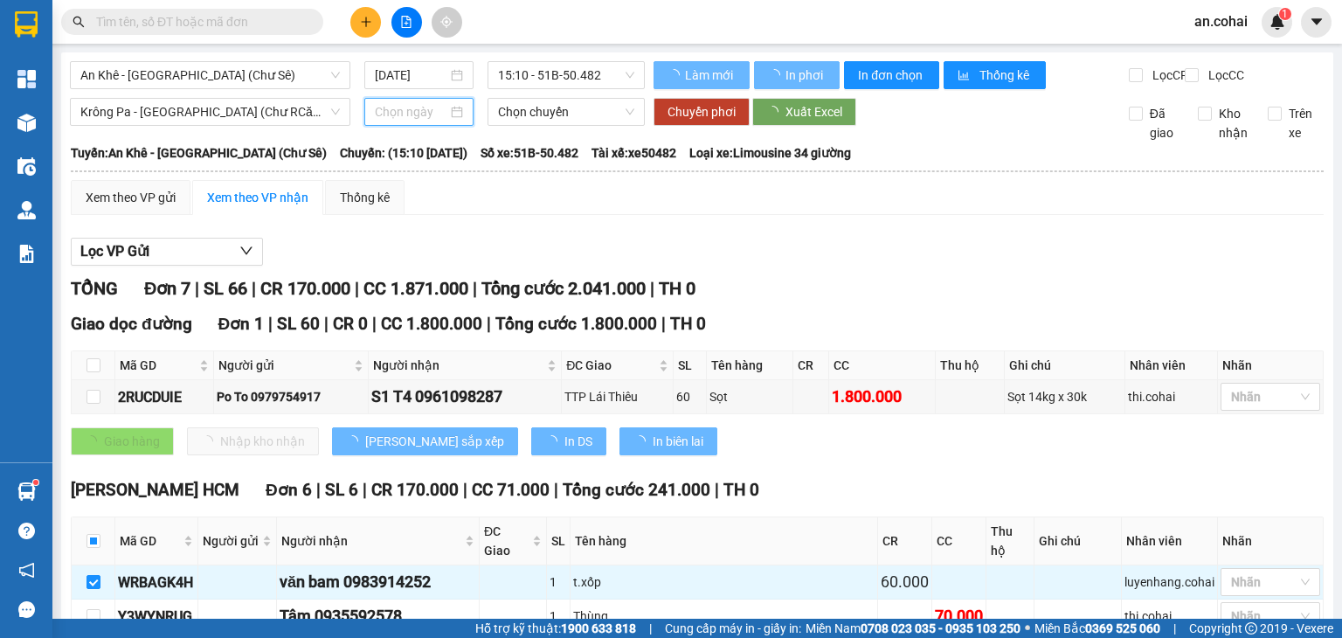
type input "[DATE]"
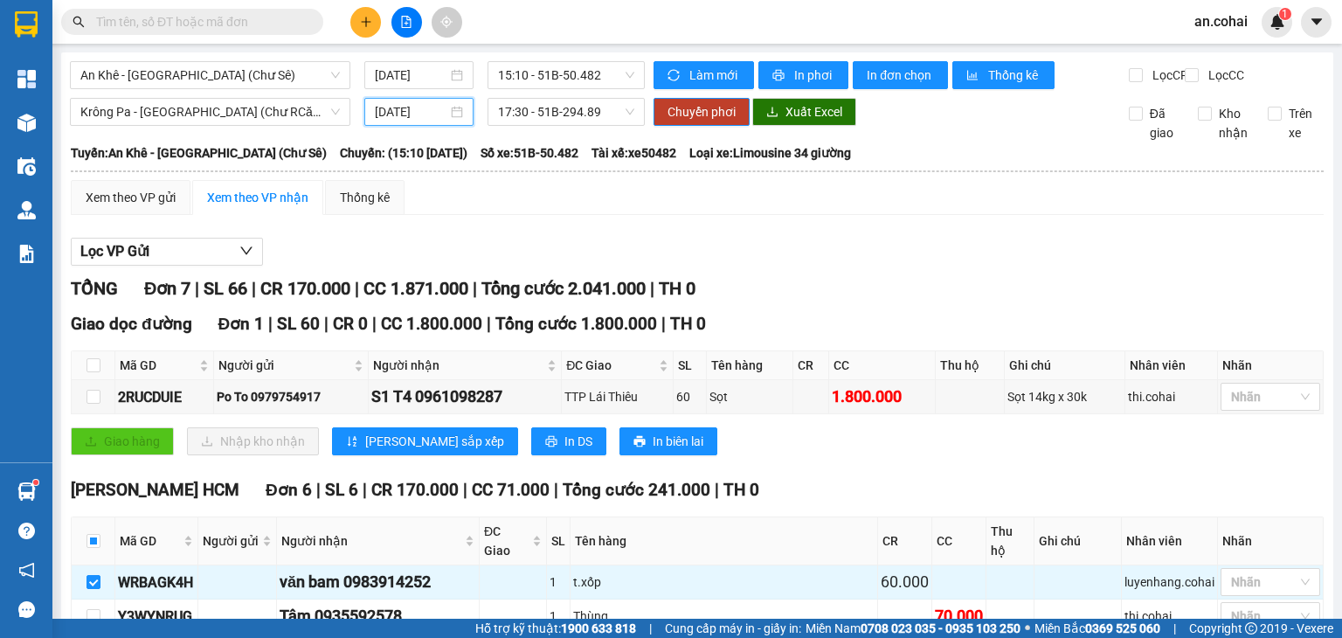
click at [566, 141] on div "Krông Pa - Sài Gòn (Chư RCăm) 12/10/2025 17:30 - 51B-294.89 Chuyển phơi Xuất Ex…" at bounding box center [697, 120] width 1255 height 45
click at [688, 121] on span "Chuyển phơi" at bounding box center [701, 111] width 68 height 19
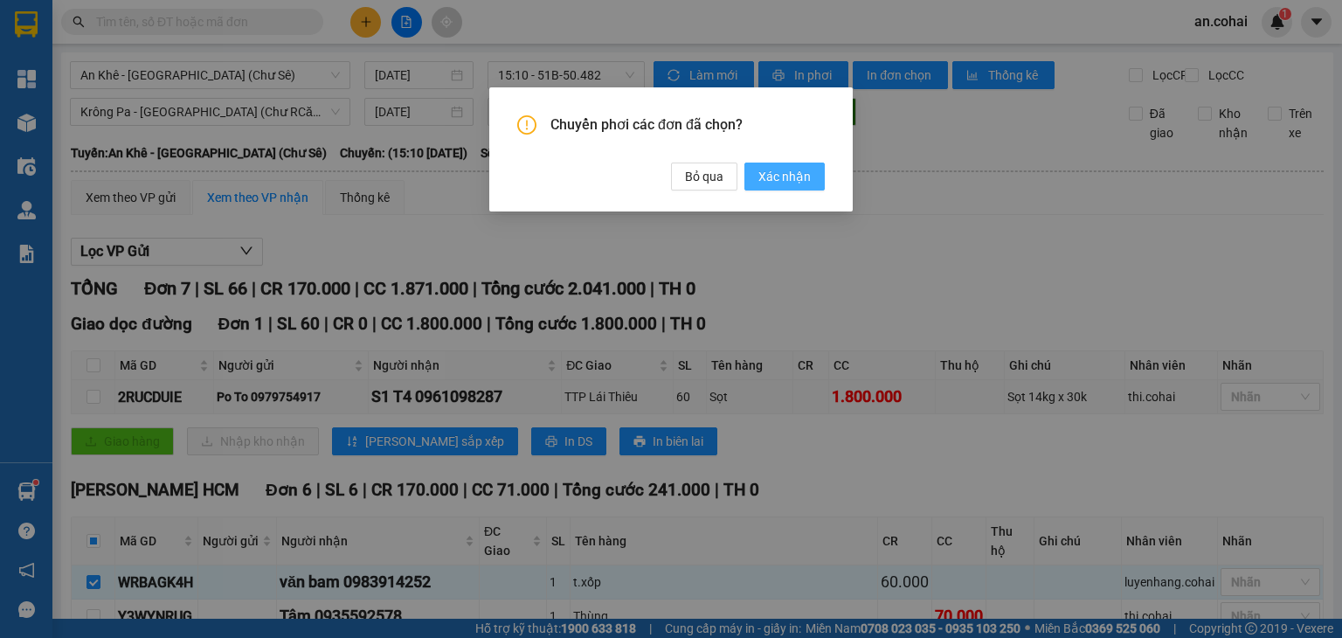
click at [779, 179] on span "Xác nhận" at bounding box center [784, 176] width 52 height 19
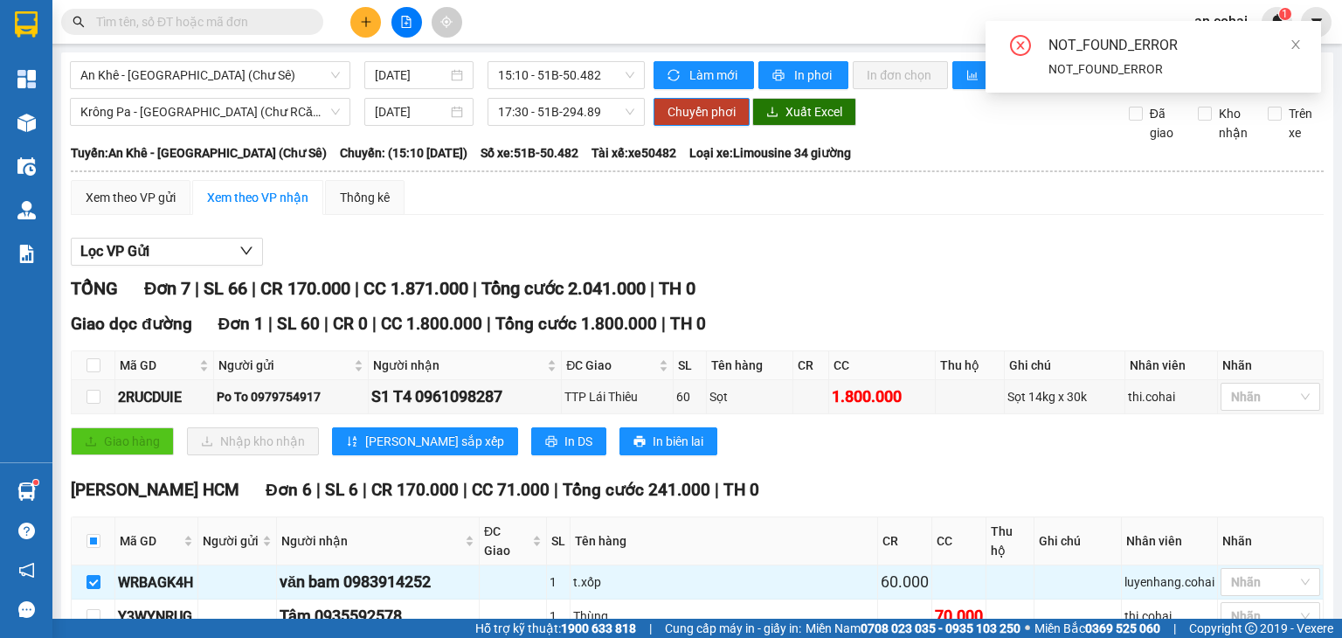
checkbox input "false"
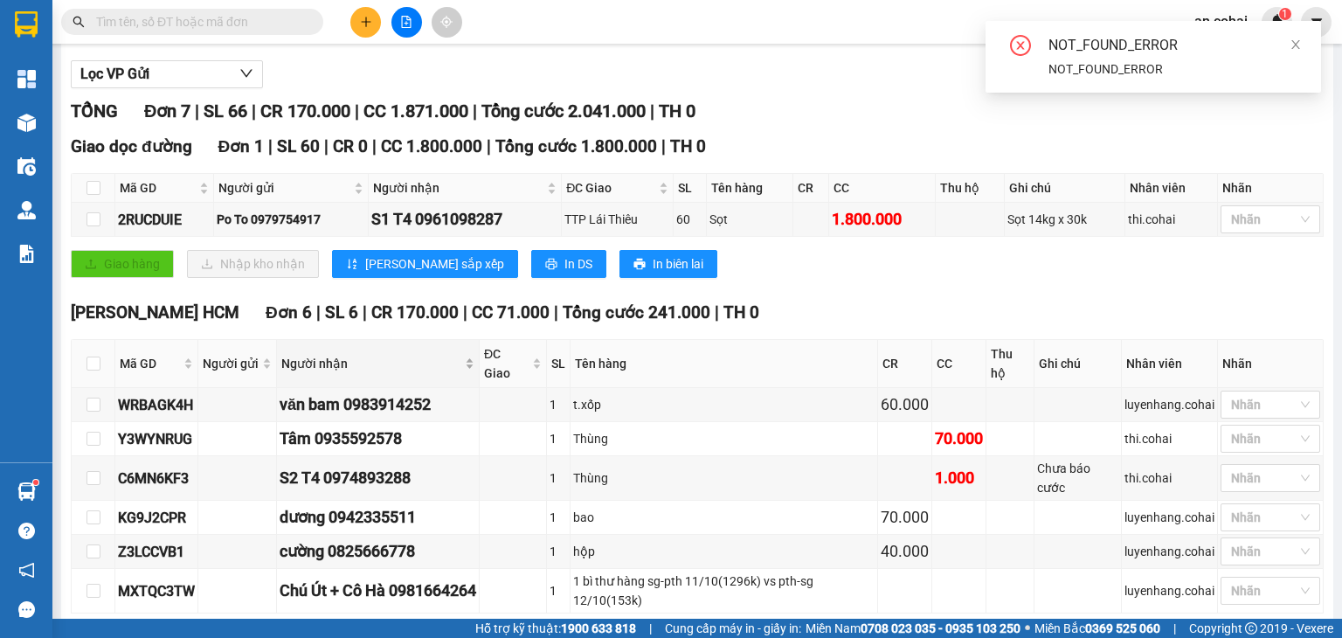
scroll to position [273, 0]
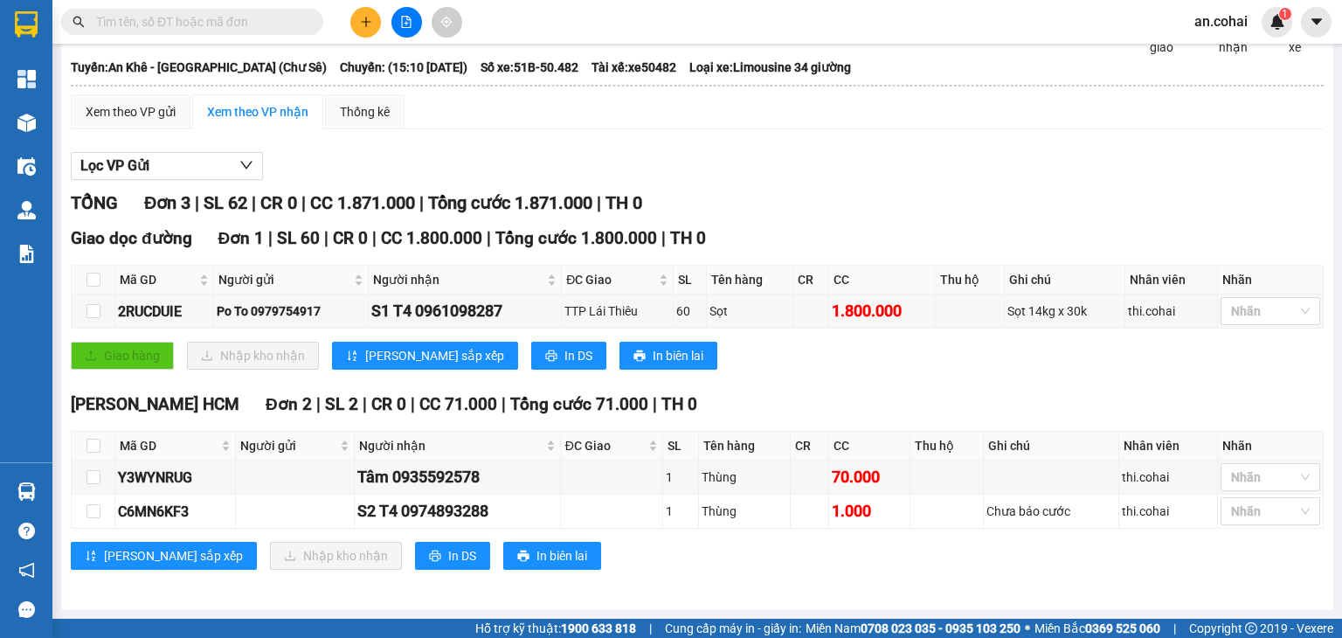
scroll to position [98, 0]
